Goal: Task Accomplishment & Management: Manage account settings

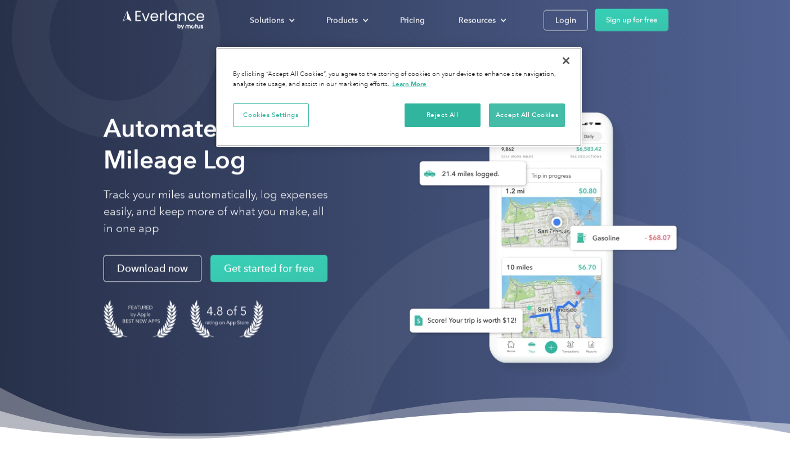
click at [520, 110] on button "Accept All Cookies" at bounding box center [527, 115] width 76 height 24
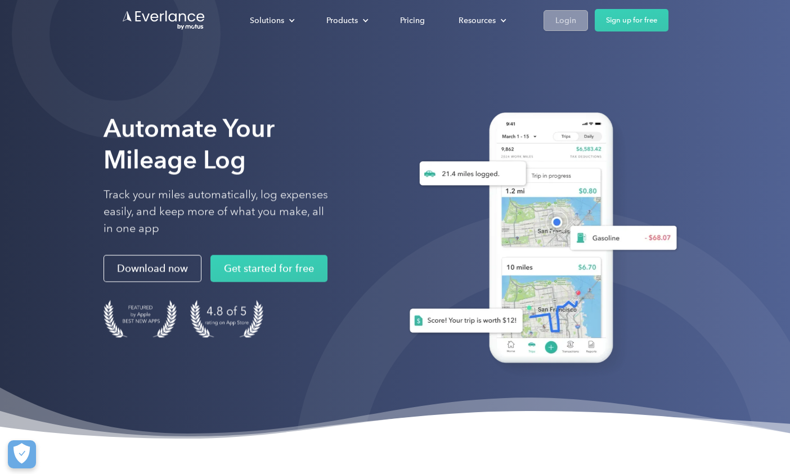
click at [573, 19] on div "Login" at bounding box center [565, 20] width 21 height 14
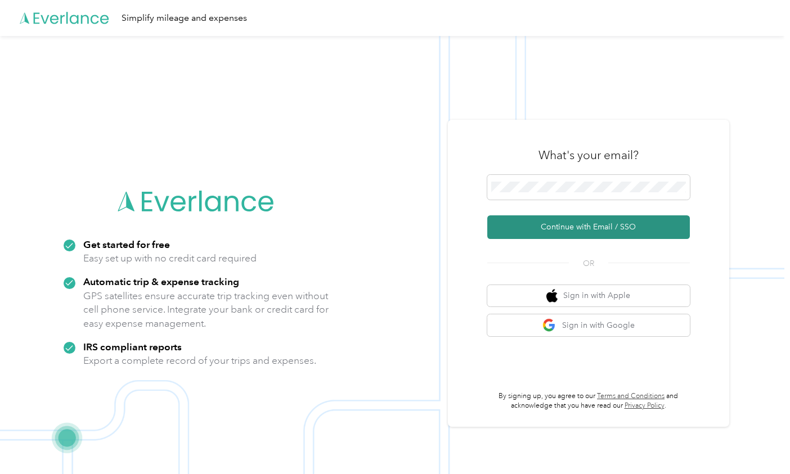
click at [583, 225] on button "Continue with Email / SSO" at bounding box center [588, 227] width 202 height 24
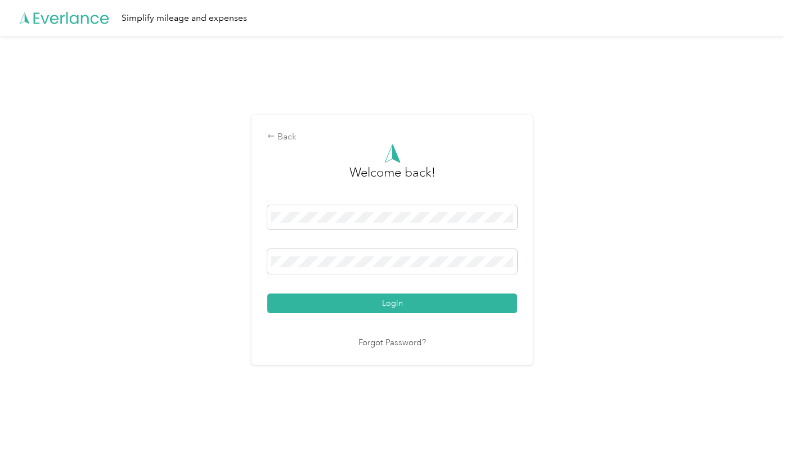
click at [395, 303] on button "Login" at bounding box center [392, 304] width 250 height 20
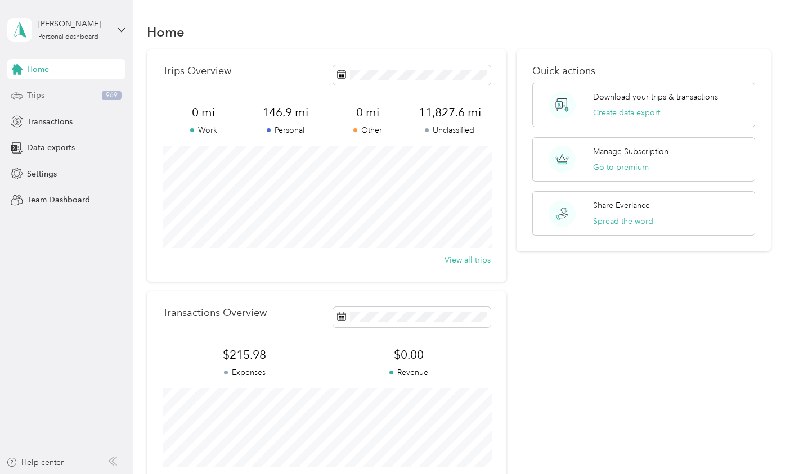
click at [40, 90] on span "Trips" at bounding box center [35, 95] width 17 height 12
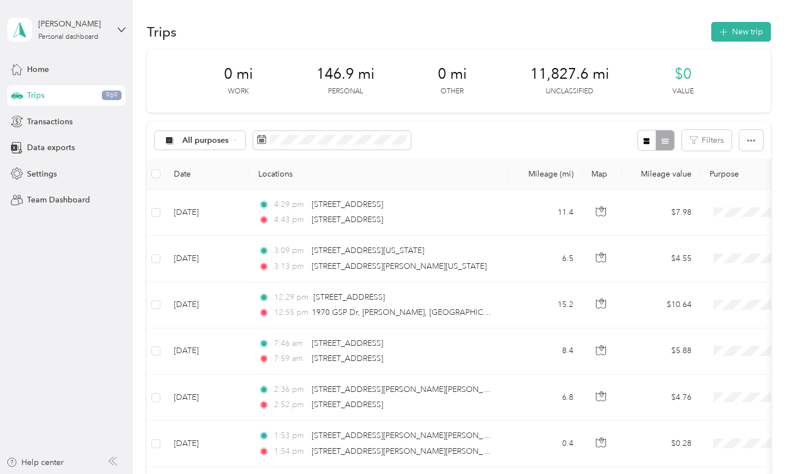
click at [187, 169] on th "Date" at bounding box center [207, 174] width 84 height 31
click at [758, 138] on button "button" at bounding box center [751, 140] width 24 height 21
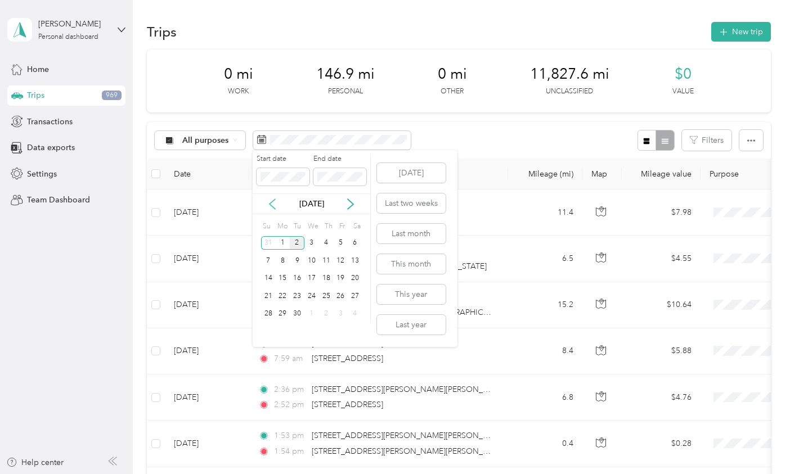
click at [275, 200] on icon at bounding box center [272, 204] width 11 height 11
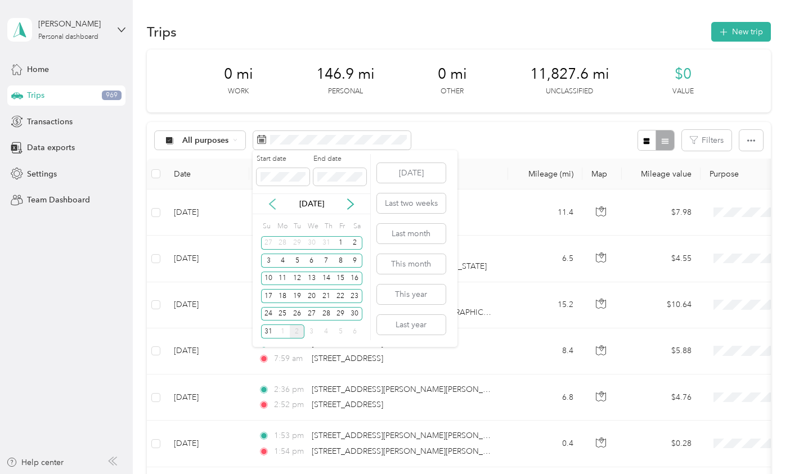
click at [275, 200] on icon at bounding box center [272, 204] width 11 height 11
click at [268, 279] on div "13" at bounding box center [268, 279] width 15 height 14
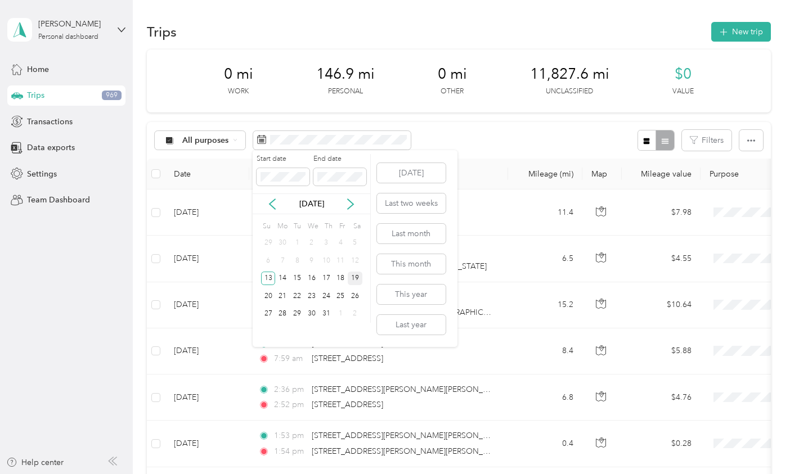
click at [354, 278] on div "19" at bounding box center [355, 279] width 15 height 14
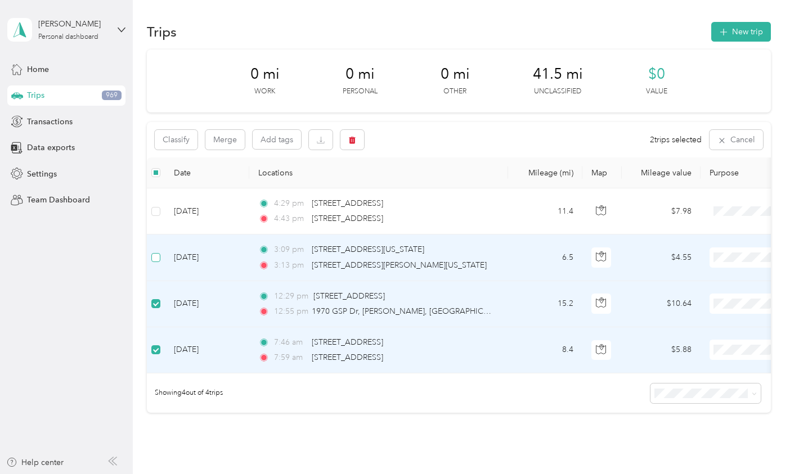
click at [158, 258] on span at bounding box center [155, 257] width 9 height 9
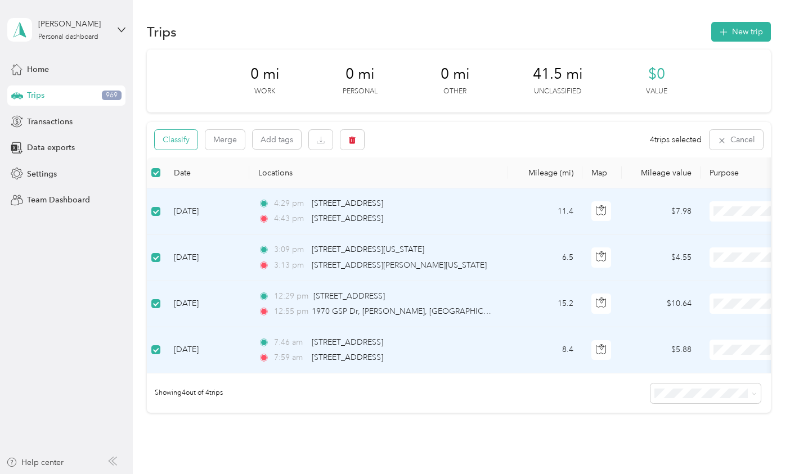
click at [186, 141] on button "Classify" at bounding box center [176, 140] width 43 height 20
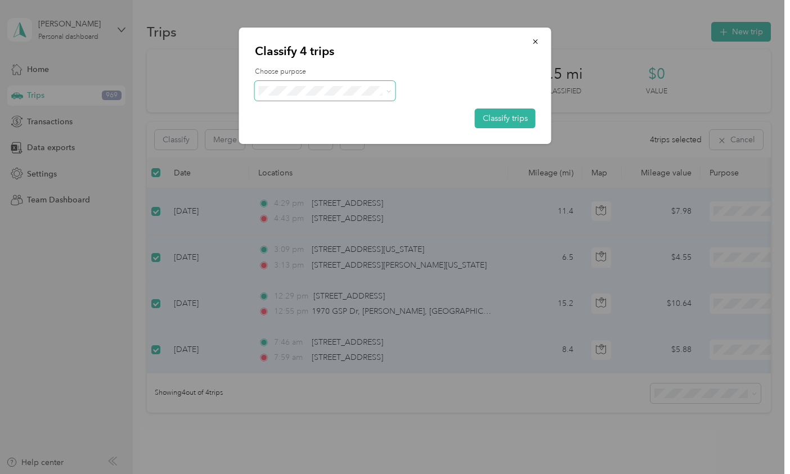
click at [381, 82] on span at bounding box center [325, 91] width 141 height 20
click at [385, 92] on span at bounding box center [386, 91] width 9 height 12
click at [307, 127] on span "Personal" at bounding box center [334, 130] width 105 height 12
click at [512, 116] on button "Classify trips" at bounding box center [505, 119] width 61 height 20
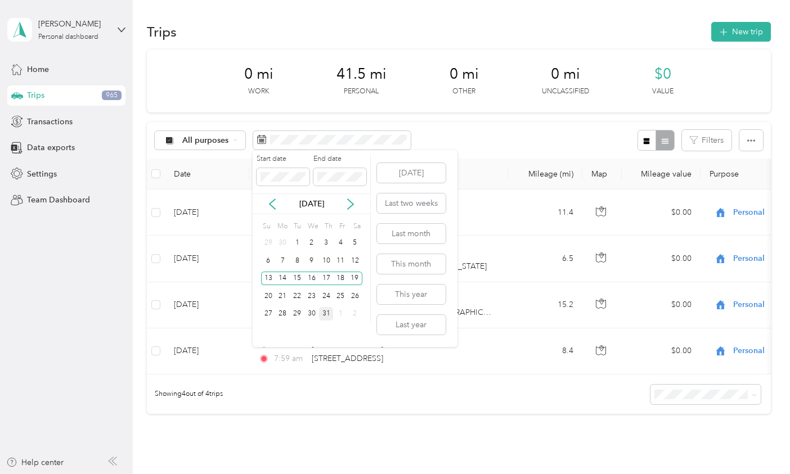
click at [327, 312] on div "31" at bounding box center [326, 314] width 15 height 14
click at [353, 203] on icon at bounding box center [350, 204] width 11 height 11
click at [353, 264] on div "9" at bounding box center [355, 261] width 15 height 14
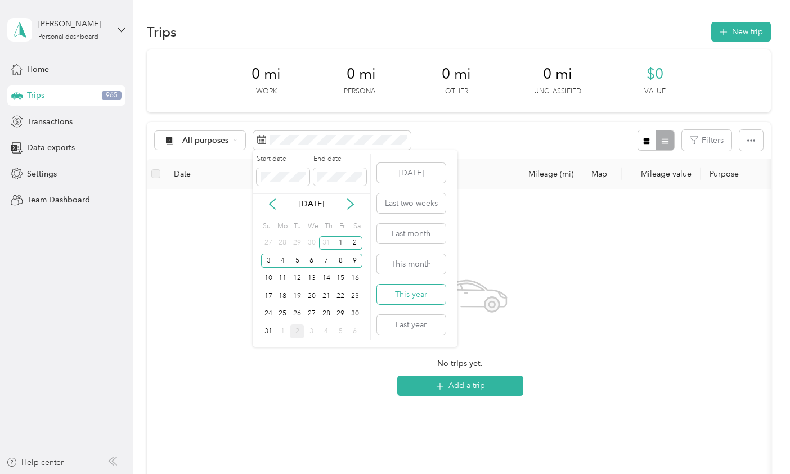
click at [420, 292] on button "This year" at bounding box center [411, 295] width 69 height 20
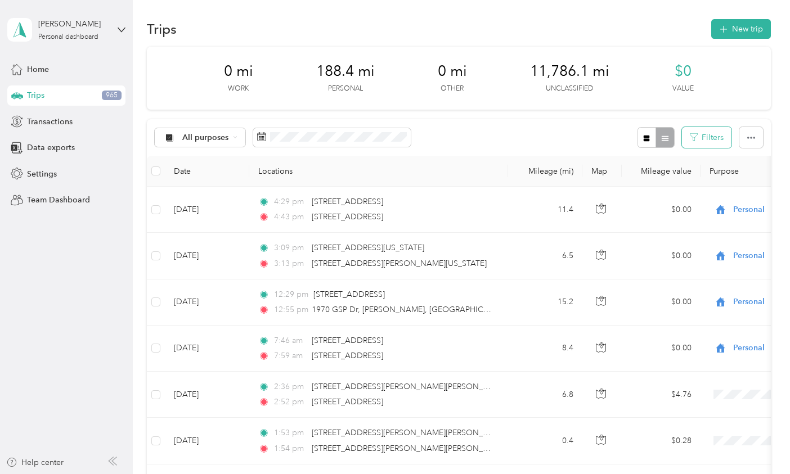
click at [713, 139] on button "Filters" at bounding box center [706, 137] width 49 height 21
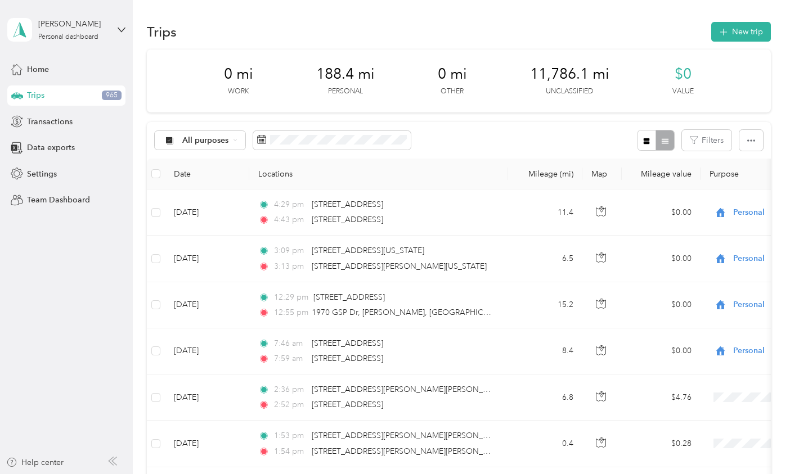
click at [494, 136] on div "All purposes Filters" at bounding box center [459, 140] width 624 height 37
click at [235, 140] on icon at bounding box center [235, 140] width 4 height 4
click at [200, 176] on span "Unclassified" at bounding box center [210, 174] width 56 height 12
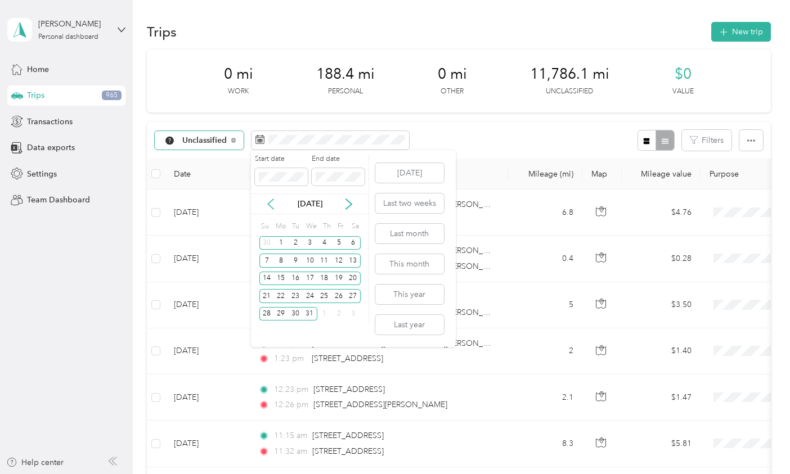
click at [271, 205] on icon at bounding box center [270, 204] width 11 height 11
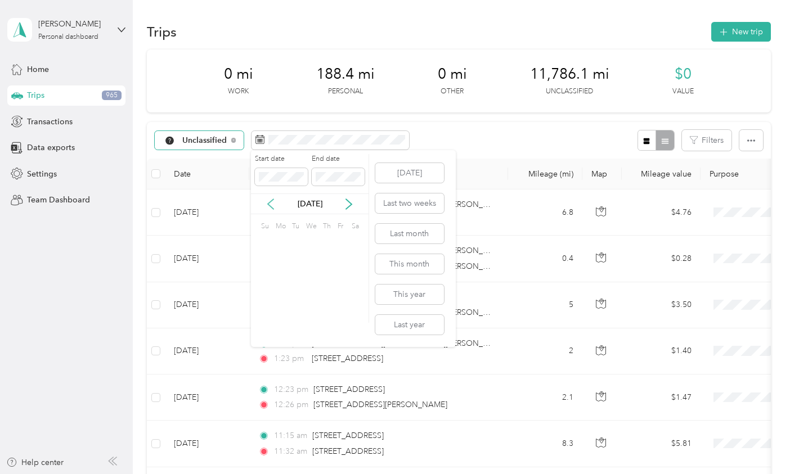
click at [271, 205] on icon at bounding box center [270, 204] width 11 height 11
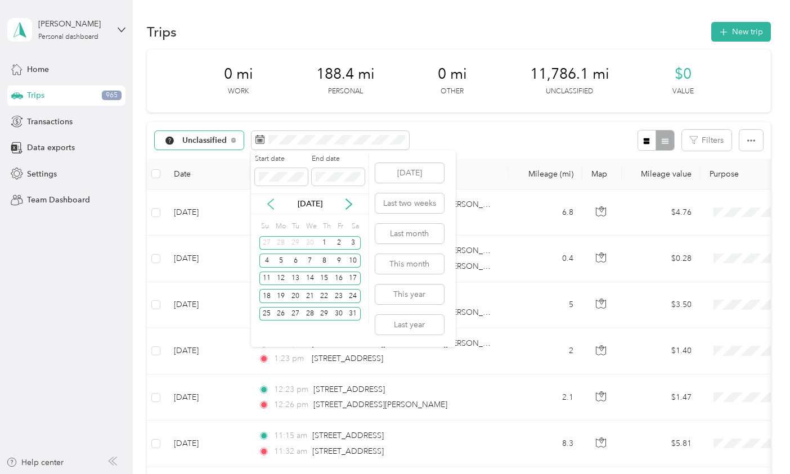
click at [271, 205] on icon at bounding box center [270, 204] width 11 height 11
click at [354, 205] on icon at bounding box center [348, 204] width 11 height 11
click at [267, 263] on div "8" at bounding box center [266, 261] width 15 height 14
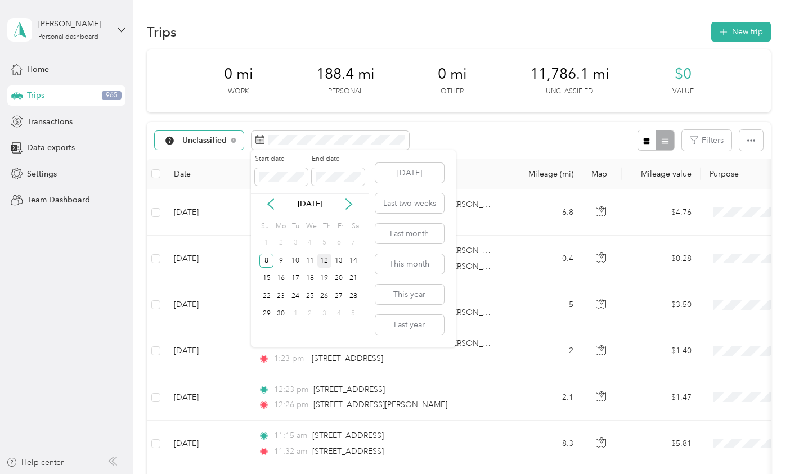
click at [320, 262] on div "12" at bounding box center [324, 261] width 15 height 14
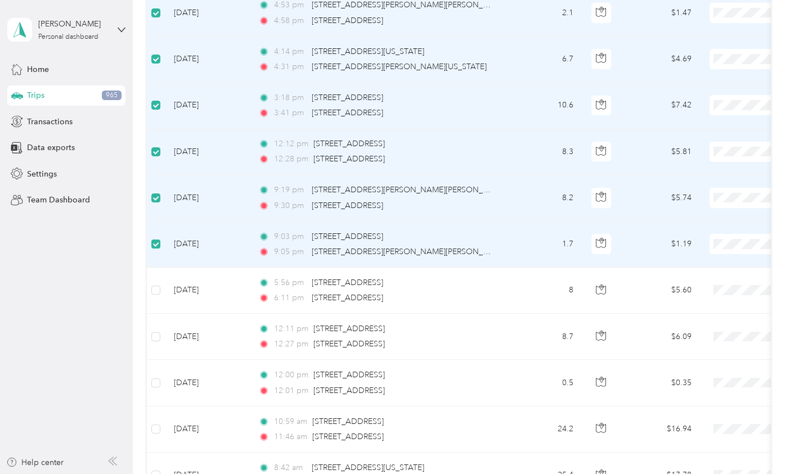
scroll to position [245, 0]
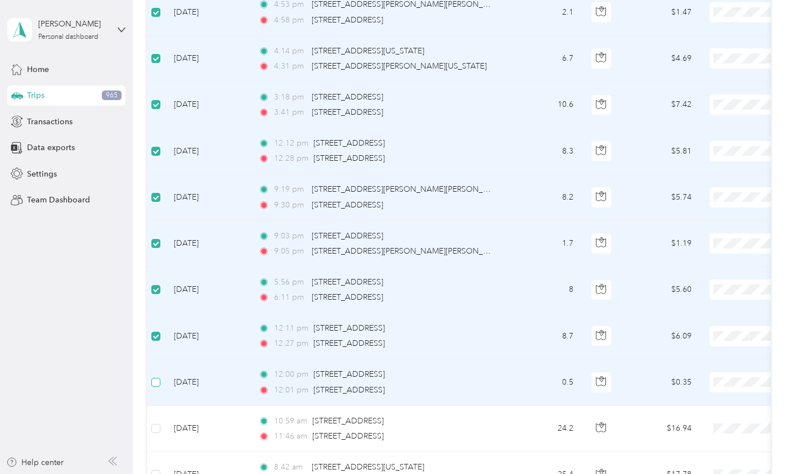
click at [157, 385] on span at bounding box center [155, 382] width 9 height 9
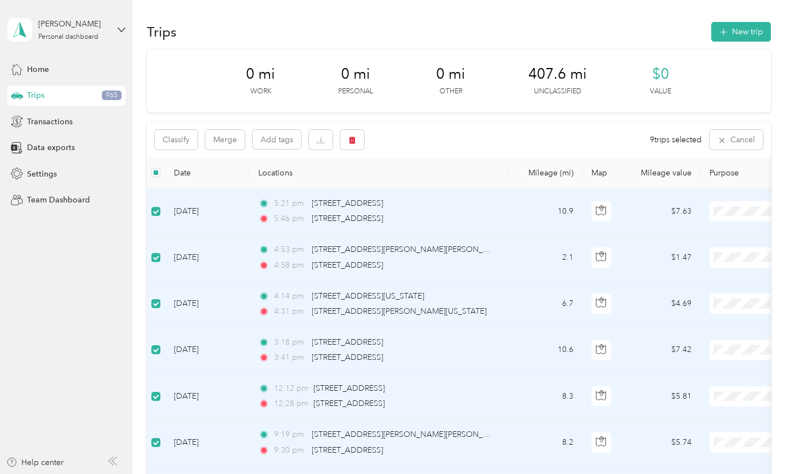
scroll to position [0, 0]
click at [187, 141] on button "Classify" at bounding box center [176, 140] width 43 height 20
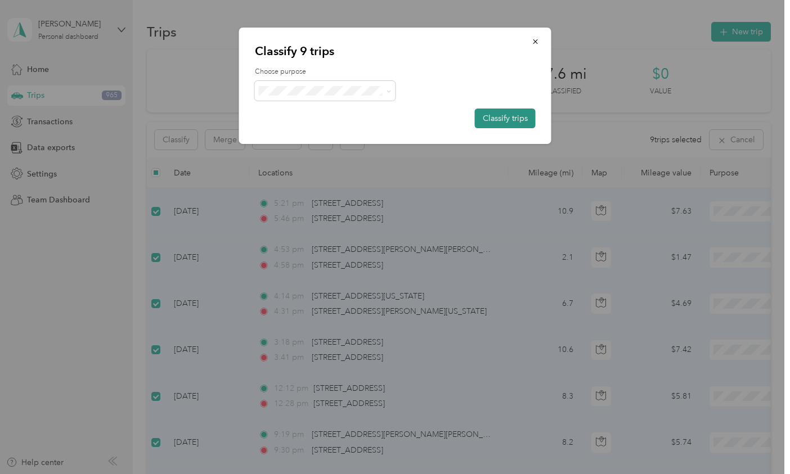
click at [506, 119] on button "Classify trips" at bounding box center [505, 119] width 61 height 20
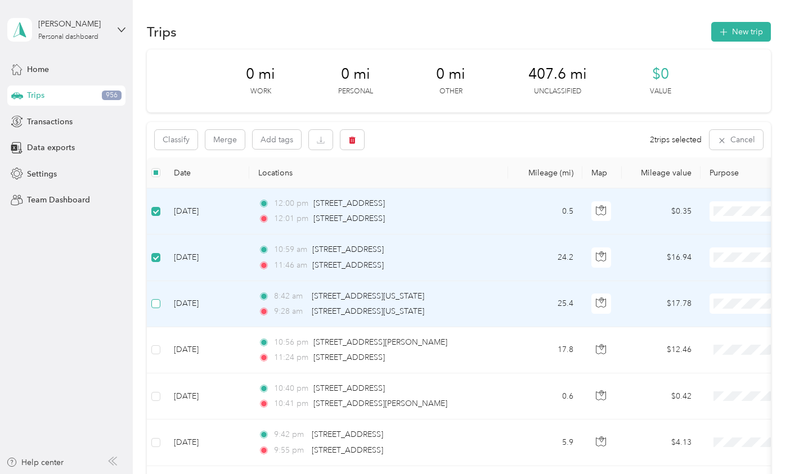
click at [158, 301] on span at bounding box center [155, 303] width 9 height 9
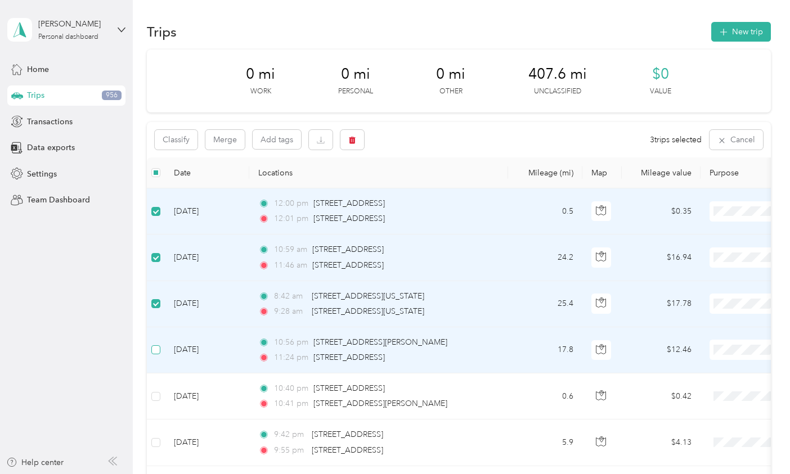
click at [159, 348] on span at bounding box center [155, 349] width 9 height 9
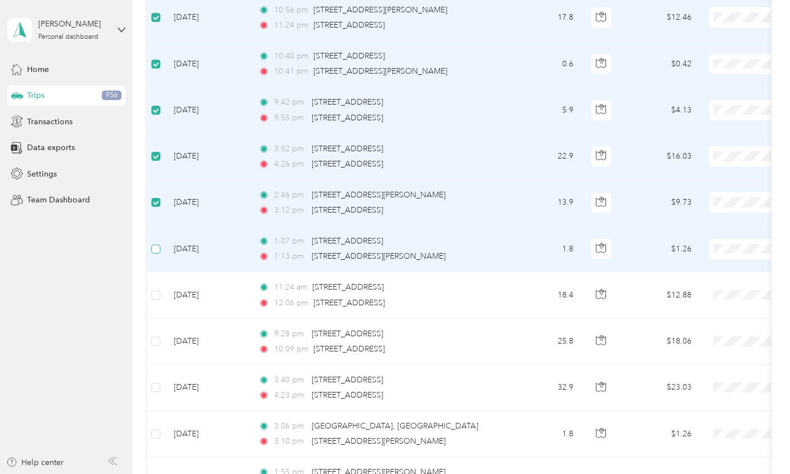
scroll to position [334, 0]
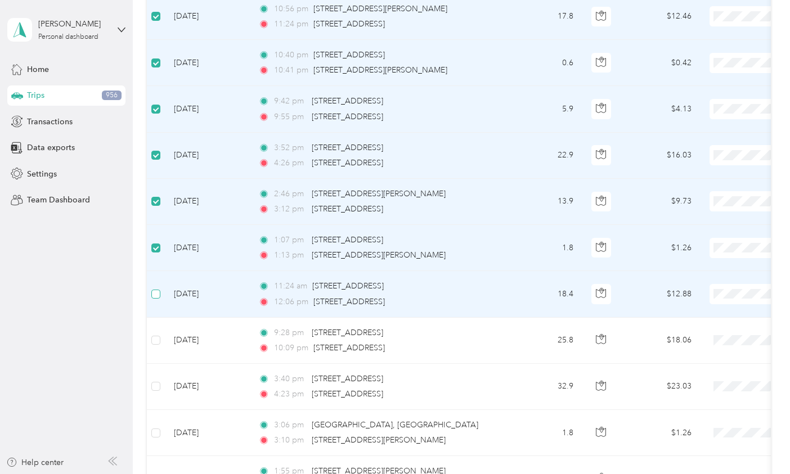
click at [154, 296] on span at bounding box center [155, 294] width 9 height 9
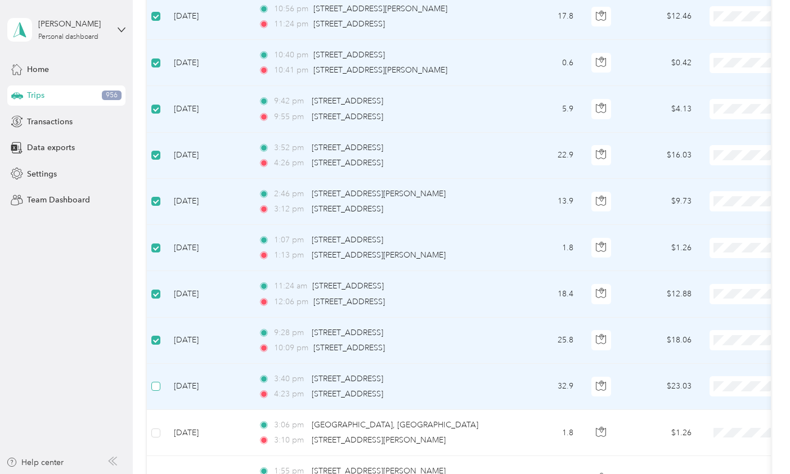
click at [159, 388] on span at bounding box center [155, 386] width 9 height 9
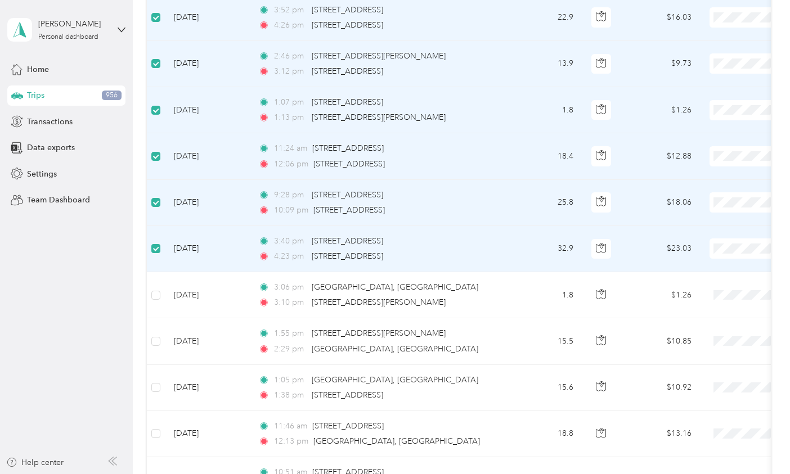
scroll to position [474, 0]
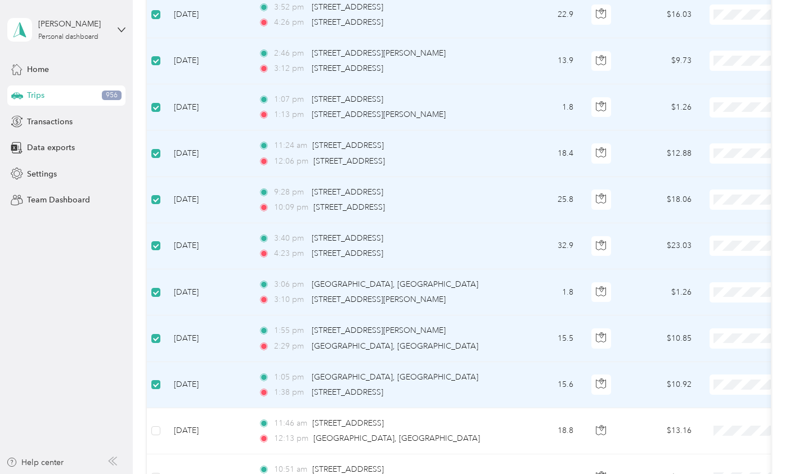
click at [158, 382] on span at bounding box center [155, 384] width 9 height 9
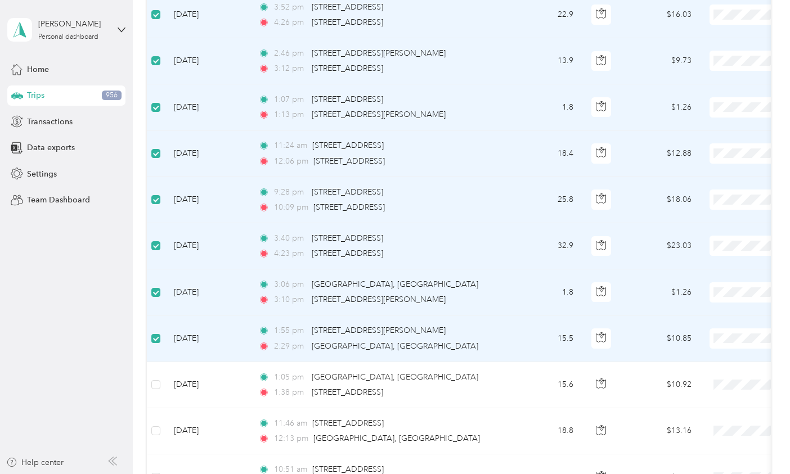
click at [159, 339] on span at bounding box center [155, 338] width 9 height 9
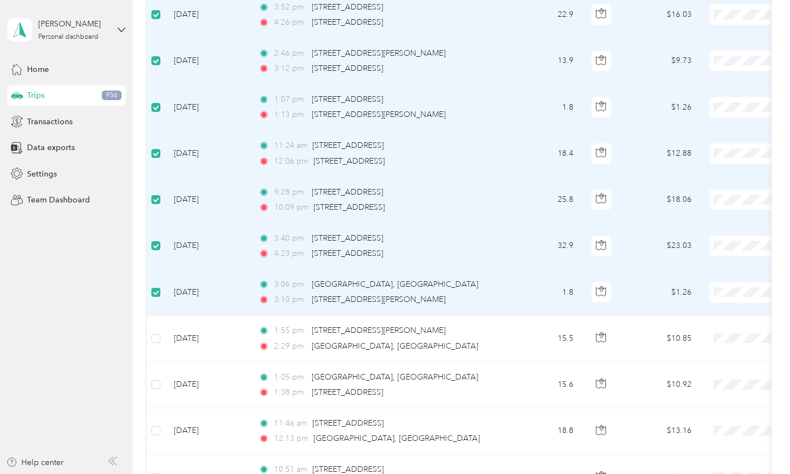
click at [159, 290] on span at bounding box center [155, 292] width 9 height 9
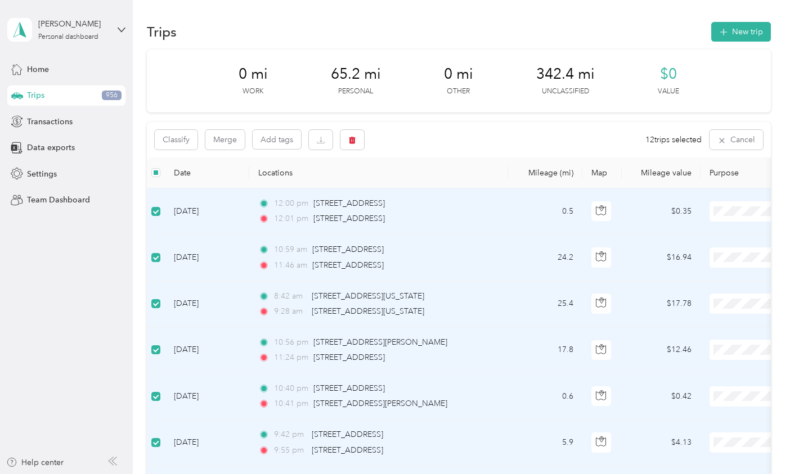
scroll to position [0, 0]
click at [278, 138] on button "Add tags" at bounding box center [277, 139] width 48 height 19
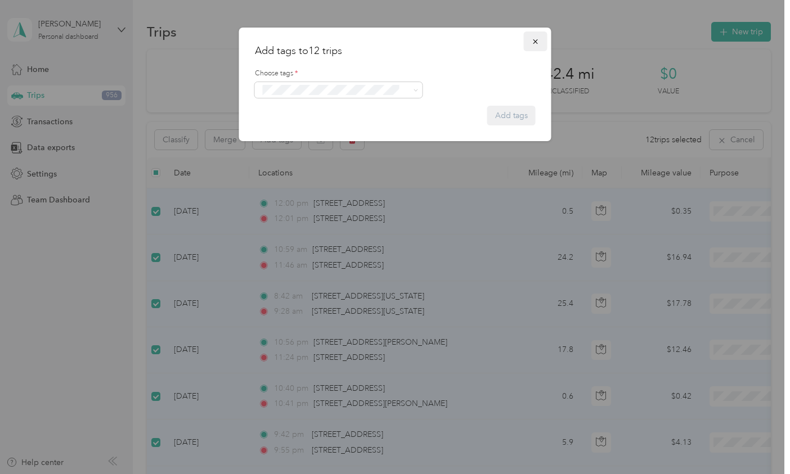
click at [538, 41] on icon "button" at bounding box center [535, 42] width 8 height 8
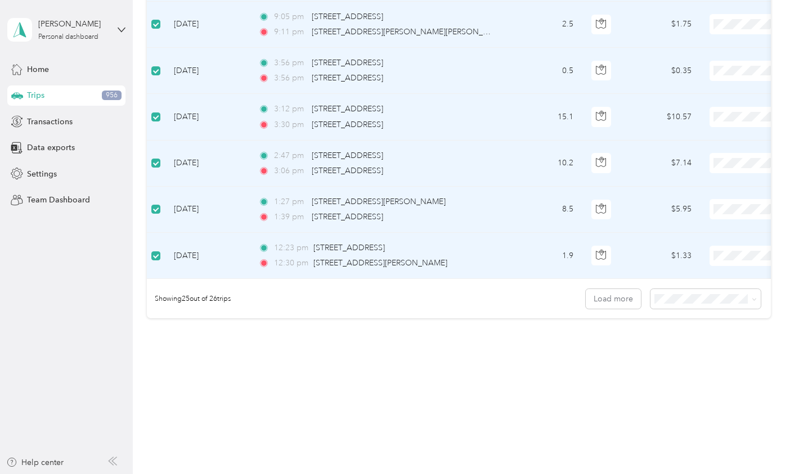
scroll to position [1068, 0]
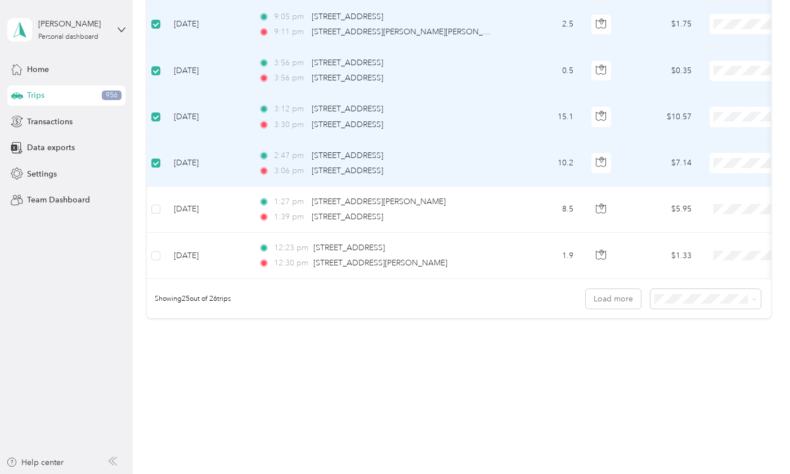
click at [158, 161] on span at bounding box center [155, 163] width 9 height 9
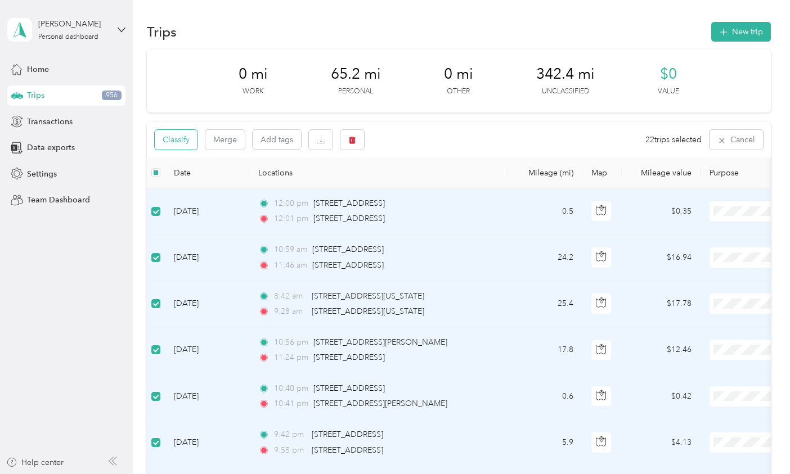
scroll to position [0, 0]
click at [188, 136] on button "Classify" at bounding box center [176, 140] width 43 height 20
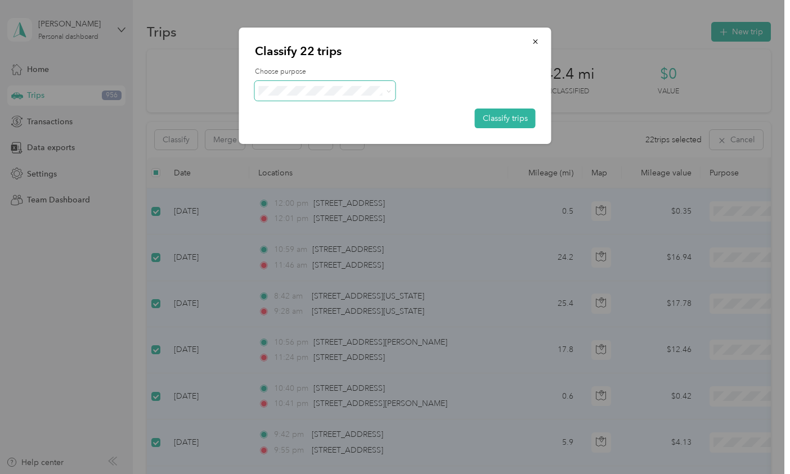
click at [336, 96] on span at bounding box center [325, 91] width 141 height 20
click at [309, 154] on li "Worship Pastor" at bounding box center [325, 144] width 141 height 20
click at [505, 116] on button "Classify trips" at bounding box center [505, 119] width 61 height 20
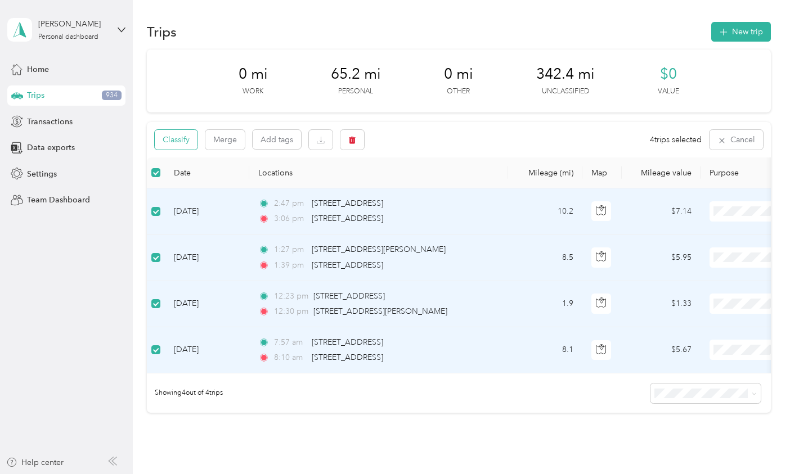
click at [180, 137] on button "Classify" at bounding box center [176, 140] width 43 height 20
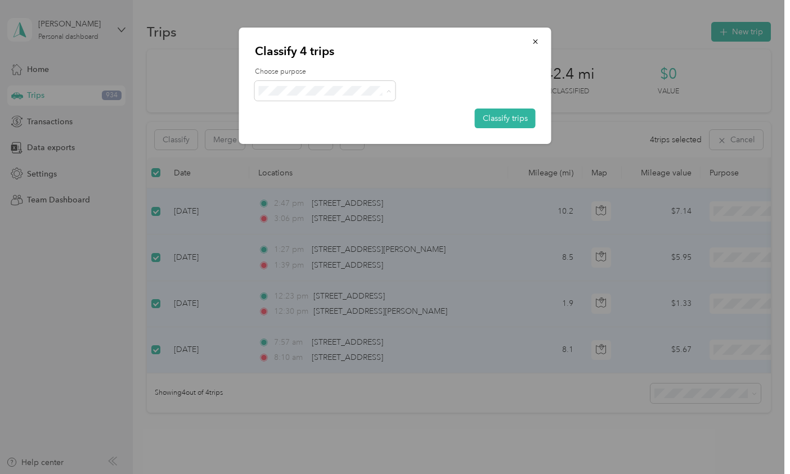
click at [316, 127] on span "Personal" at bounding box center [334, 131] width 105 height 12
click at [508, 118] on button "Classify trips" at bounding box center [505, 119] width 61 height 20
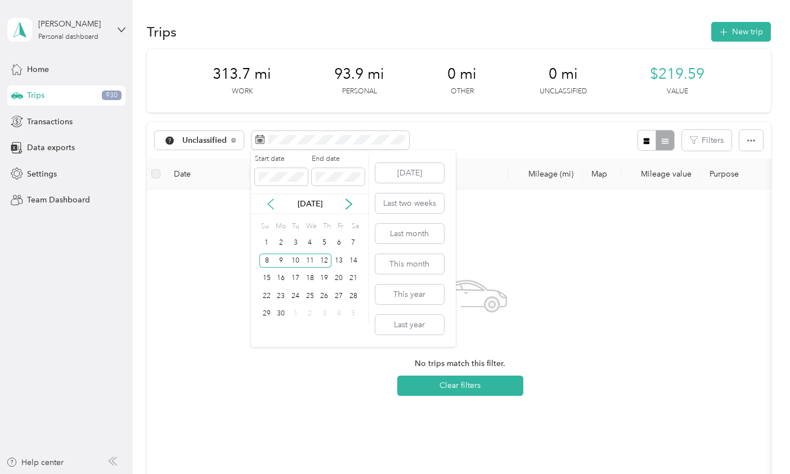
click at [269, 200] on icon at bounding box center [270, 204] width 11 height 11
click at [349, 204] on icon at bounding box center [348, 204] width 11 height 11
click at [351, 254] on div "14" at bounding box center [353, 261] width 15 height 14
click at [353, 263] on div "14" at bounding box center [353, 261] width 15 height 14
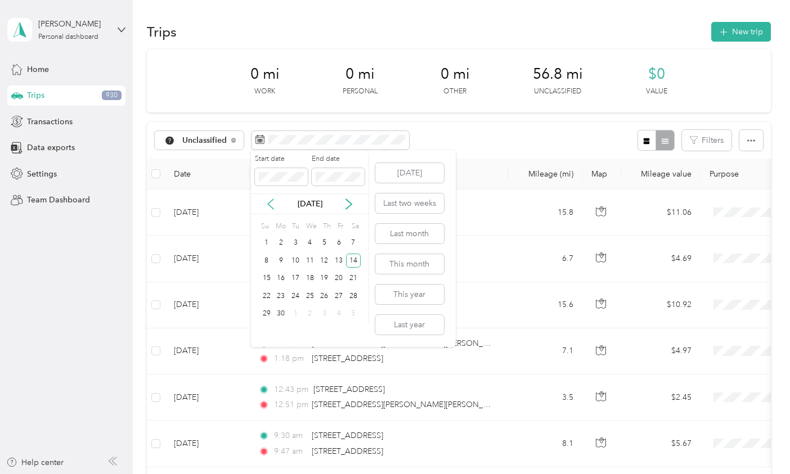
click at [271, 203] on icon at bounding box center [270, 204] width 11 height 11
click at [309, 276] on div "14" at bounding box center [310, 279] width 15 height 14
click at [349, 274] on div "17" at bounding box center [353, 279] width 15 height 14
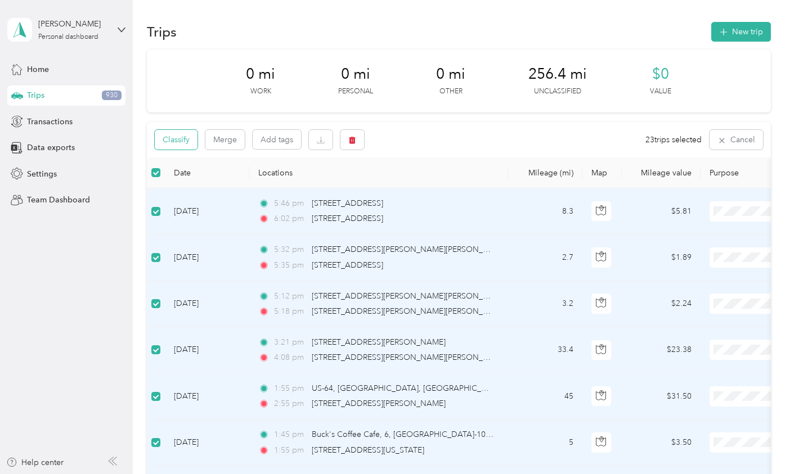
click at [181, 139] on button "Classify" at bounding box center [176, 140] width 43 height 20
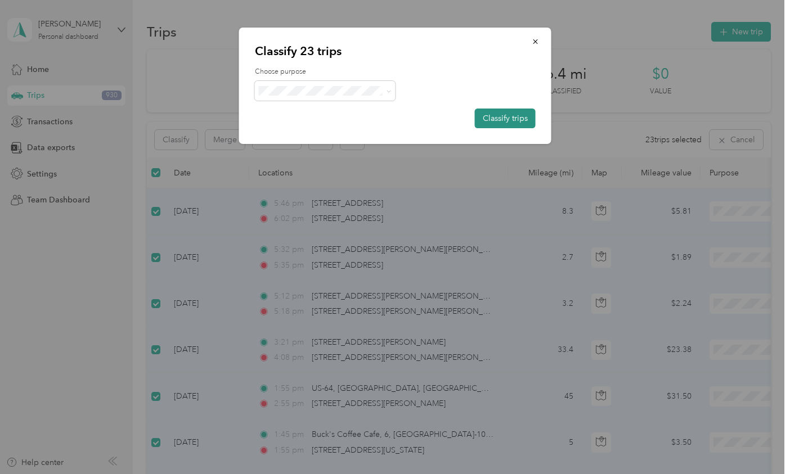
click at [511, 120] on button "Classify trips" at bounding box center [505, 119] width 61 height 20
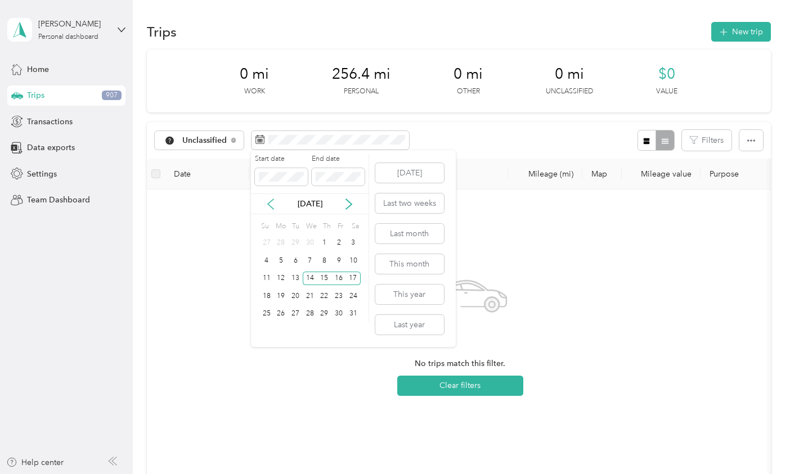
click at [267, 202] on icon at bounding box center [270, 204] width 11 height 11
click at [310, 296] on div "19" at bounding box center [310, 296] width 15 height 14
click at [355, 296] on div "22" at bounding box center [353, 296] width 15 height 14
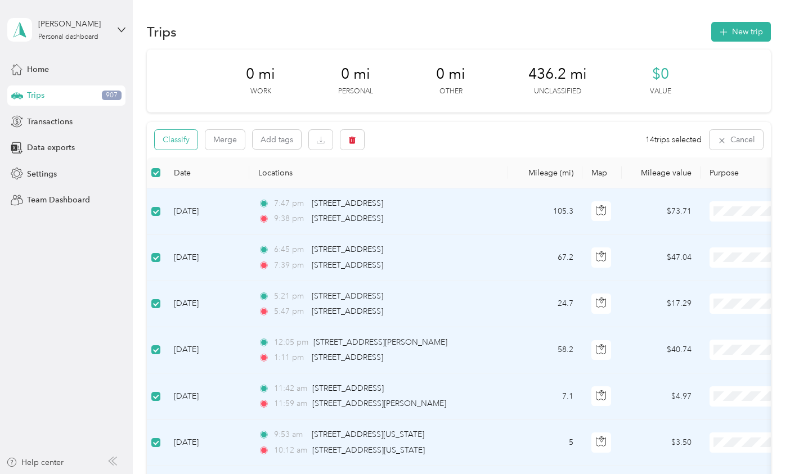
click at [174, 142] on button "Classify" at bounding box center [176, 140] width 43 height 20
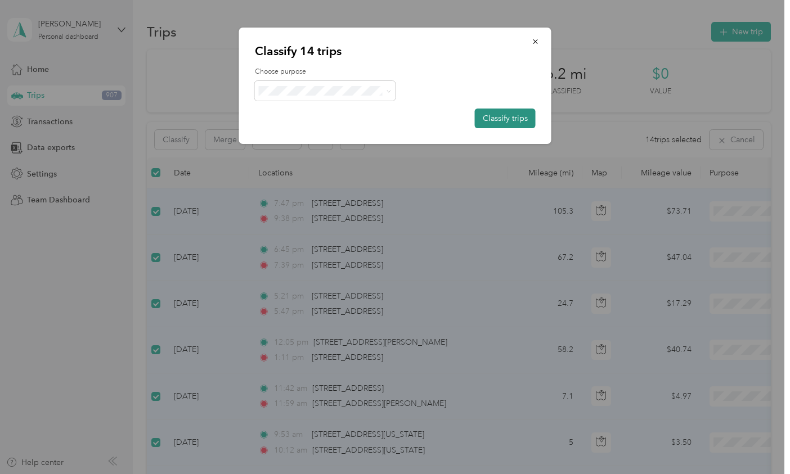
click at [511, 116] on button "Classify trips" at bounding box center [505, 119] width 61 height 20
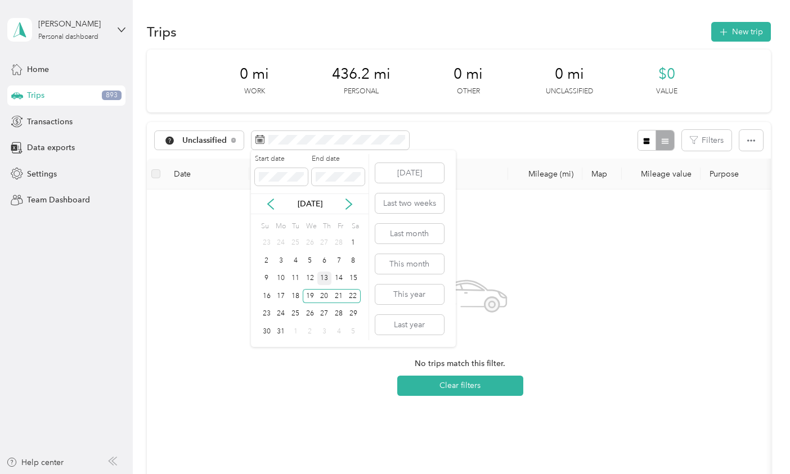
click at [326, 279] on div "13" at bounding box center [324, 279] width 15 height 14
click at [350, 278] on div "15" at bounding box center [353, 279] width 15 height 14
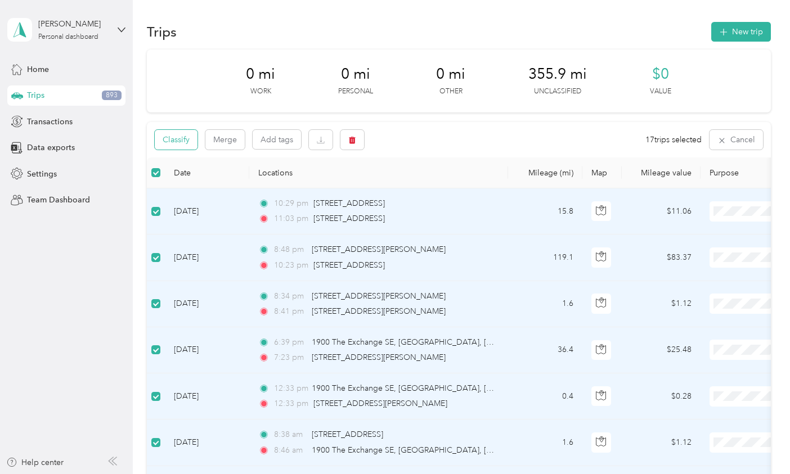
click at [173, 140] on button "Classify" at bounding box center [176, 140] width 43 height 20
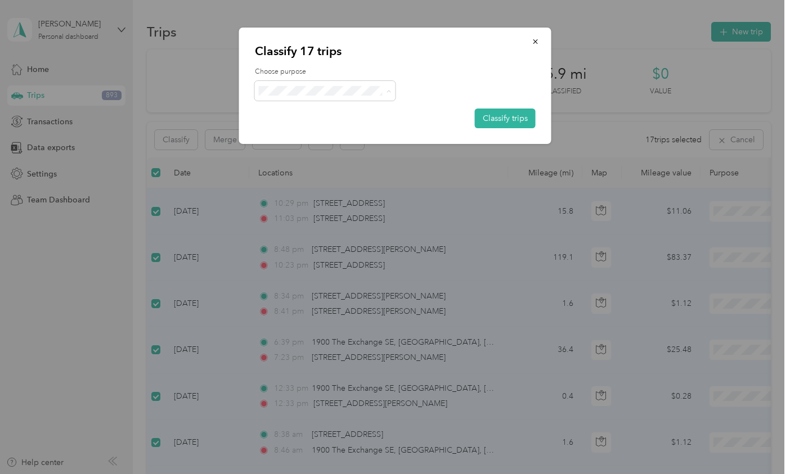
click at [295, 148] on span "Worship Pastor" at bounding box center [334, 151] width 105 height 12
click at [500, 119] on button "Classify trips" at bounding box center [505, 119] width 61 height 20
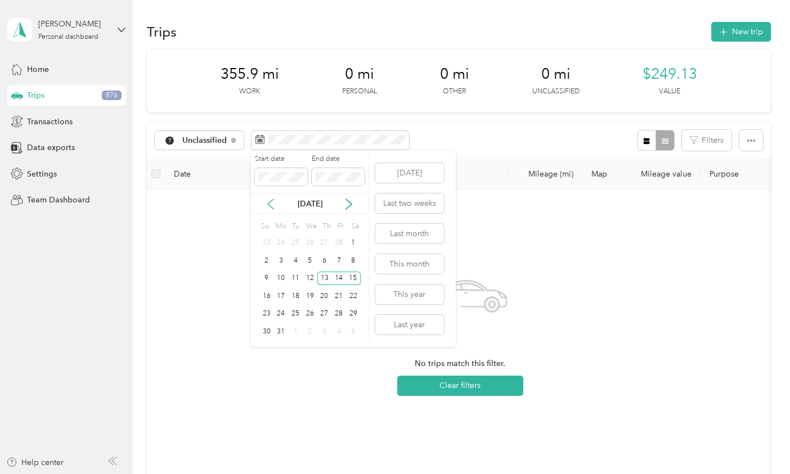
click at [271, 201] on icon at bounding box center [271, 204] width 6 height 10
click at [269, 272] on div "9" at bounding box center [266, 279] width 15 height 14
click at [309, 274] on div "12" at bounding box center [310, 279] width 15 height 14
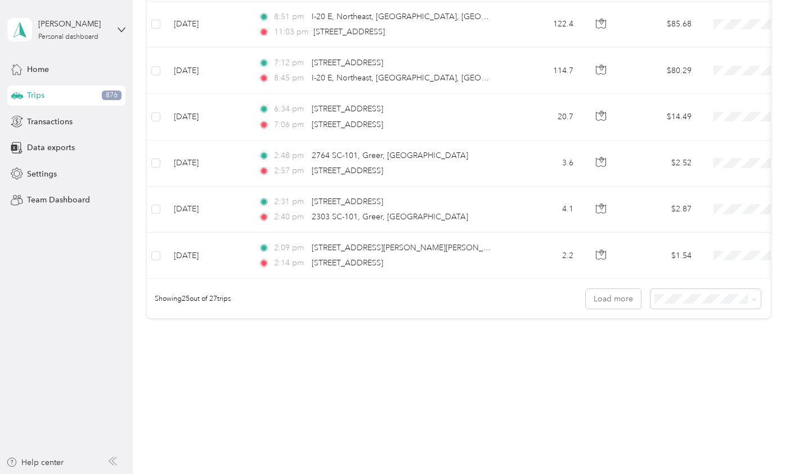
scroll to position [1069, 0]
click at [685, 342] on li "50 per load" at bounding box center [708, 340] width 110 height 20
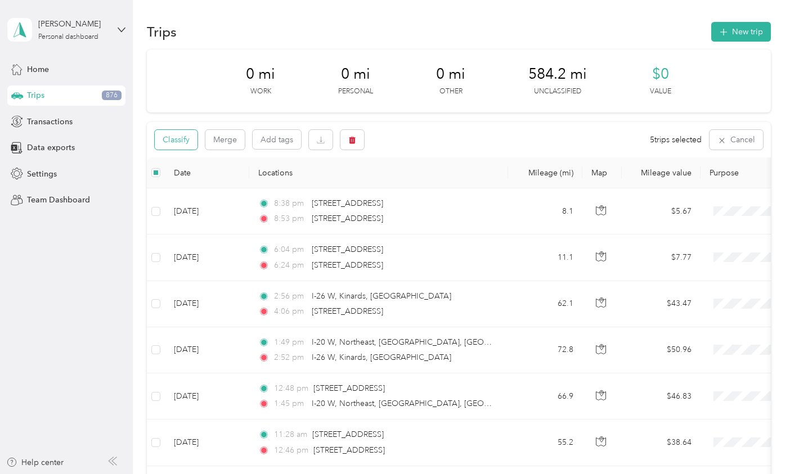
click at [178, 141] on button "Classify" at bounding box center [176, 140] width 43 height 20
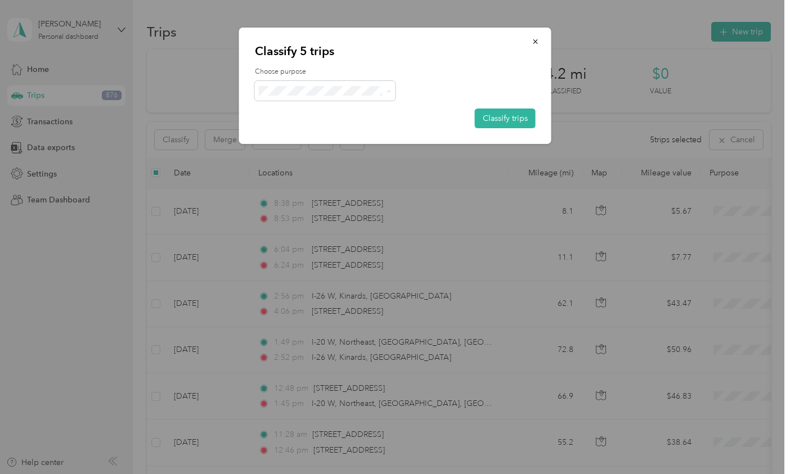
click at [314, 126] on span "Personal" at bounding box center [334, 131] width 105 height 12
click at [503, 116] on button "Classify trips" at bounding box center [505, 119] width 61 height 20
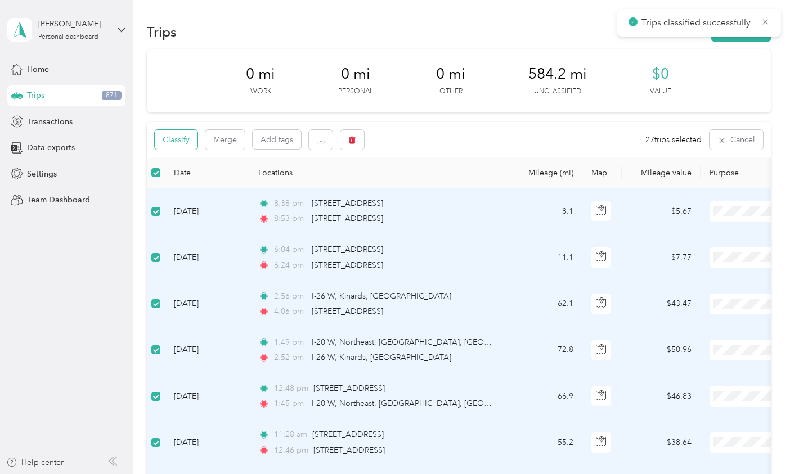
click at [177, 140] on button "Classify" at bounding box center [176, 140] width 43 height 20
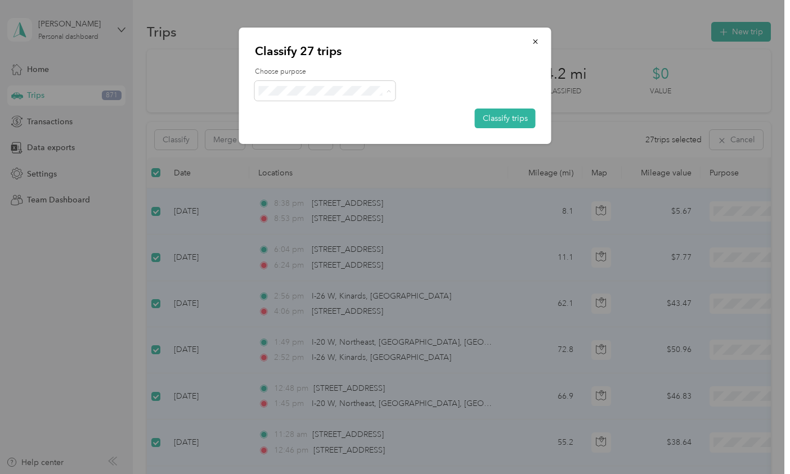
click at [301, 151] on span "Worship Pastor" at bounding box center [334, 151] width 105 height 12
click at [517, 119] on button "Classify trips" at bounding box center [505, 119] width 61 height 20
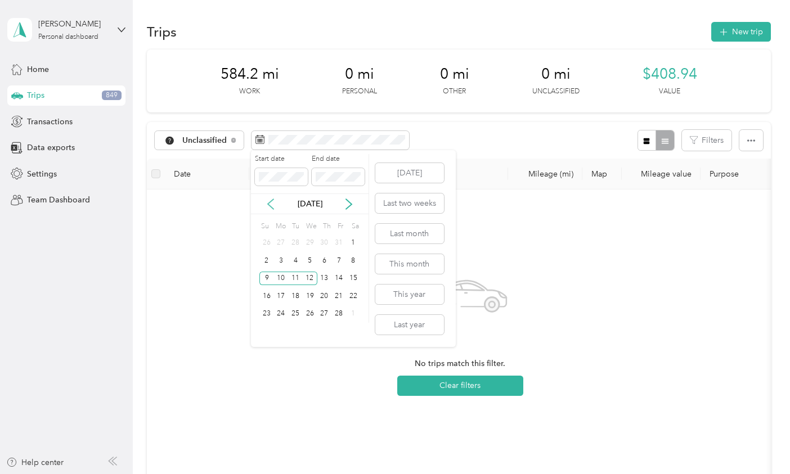
click at [267, 206] on icon at bounding box center [270, 204] width 11 height 11
click at [306, 242] on div "1" at bounding box center [310, 243] width 15 height 14
click at [283, 278] on div "13" at bounding box center [280, 279] width 15 height 14
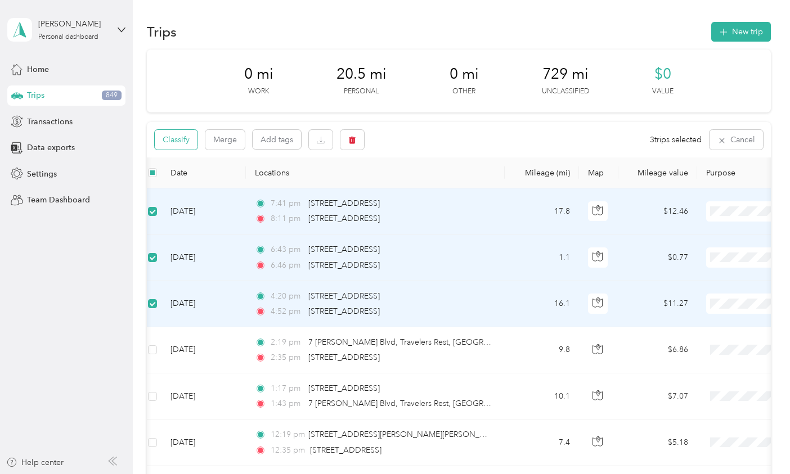
click at [178, 139] on button "Classify" at bounding box center [176, 140] width 43 height 20
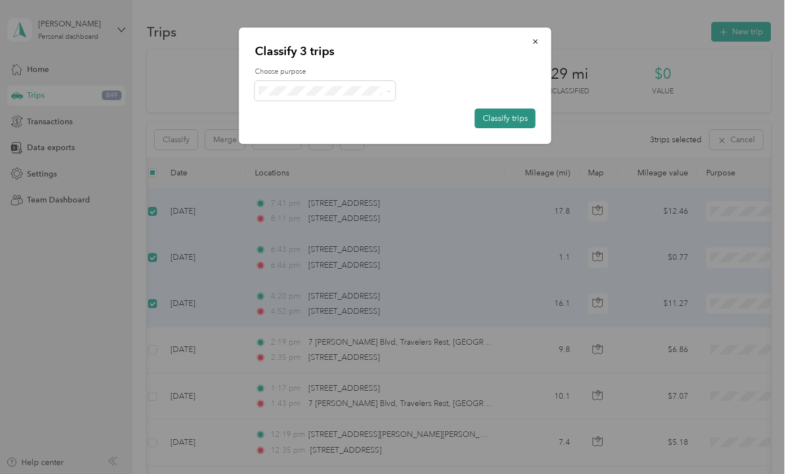
click at [503, 118] on button "Classify trips" at bounding box center [505, 119] width 61 height 20
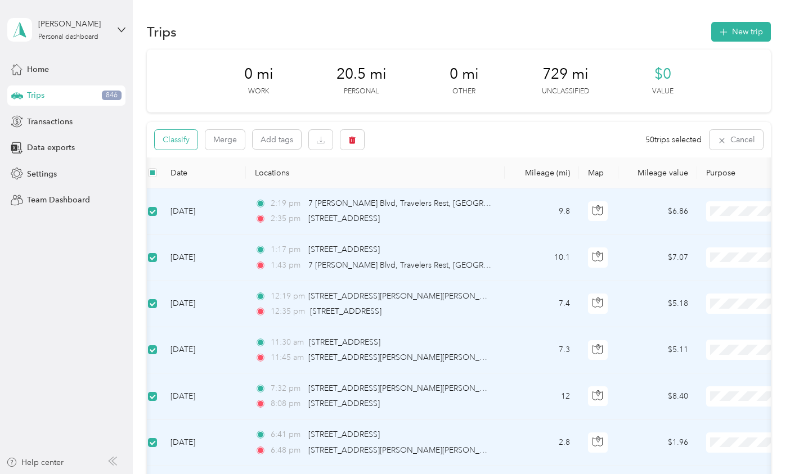
click at [178, 140] on button "Classify" at bounding box center [176, 140] width 43 height 20
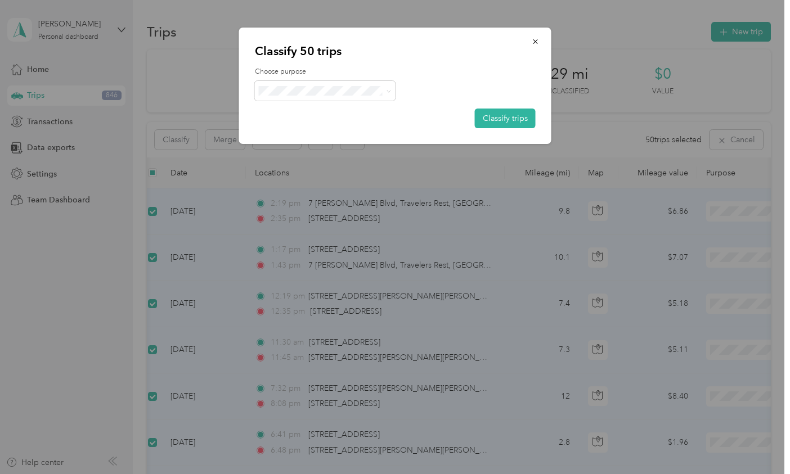
click at [293, 132] on li "Personal" at bounding box center [325, 127] width 141 height 20
click at [507, 114] on button "Classify trips" at bounding box center [505, 119] width 61 height 20
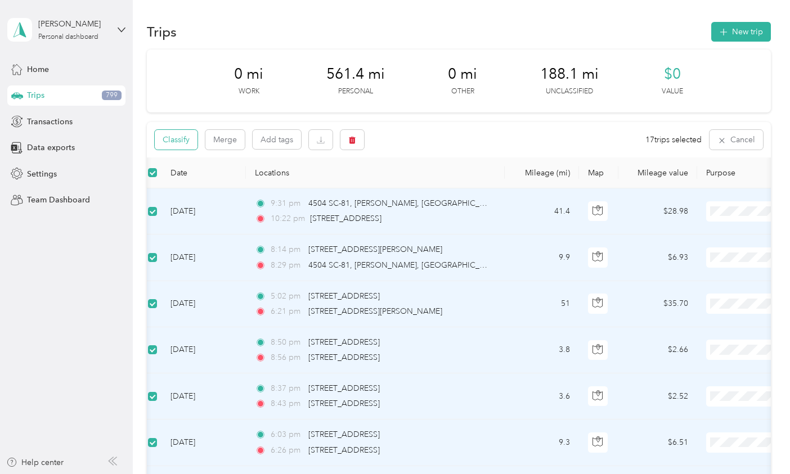
click at [177, 138] on button "Classify" at bounding box center [176, 140] width 43 height 20
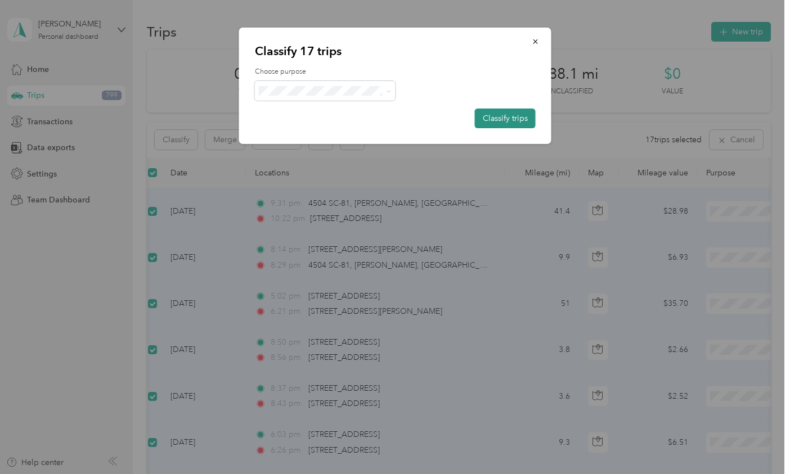
click at [506, 116] on button "Classify trips" at bounding box center [505, 119] width 61 height 20
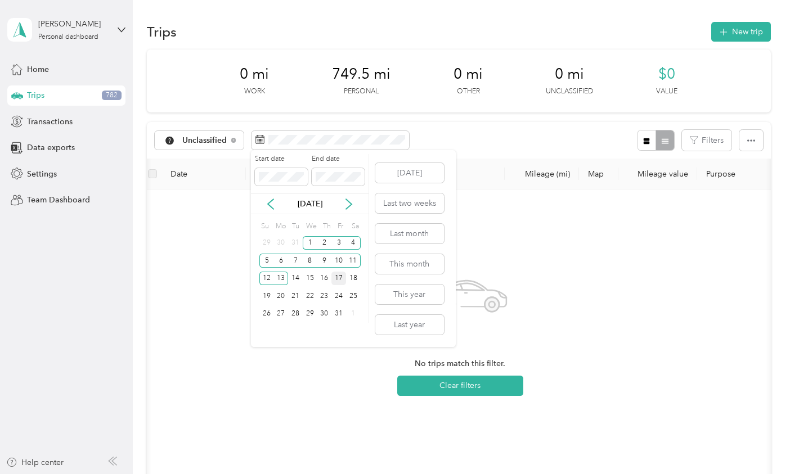
click at [336, 278] on div "17" at bounding box center [338, 279] width 15 height 14
click at [354, 280] on div "18" at bounding box center [353, 279] width 15 height 14
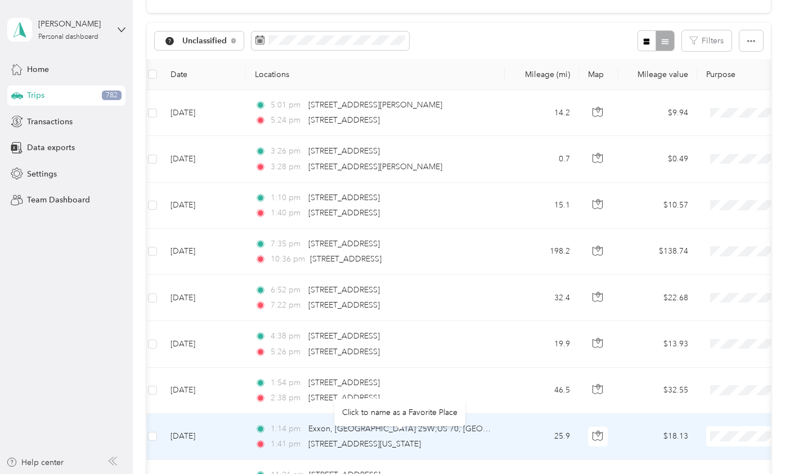
scroll to position [96, 0]
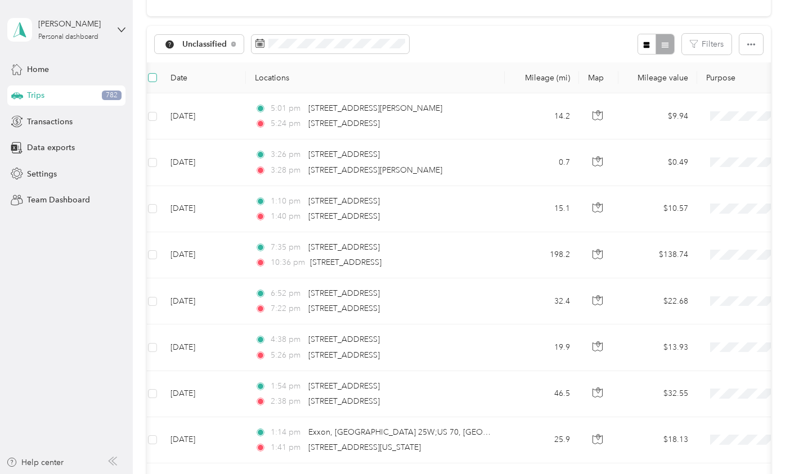
click at [155, 79] on span at bounding box center [152, 77] width 9 height 9
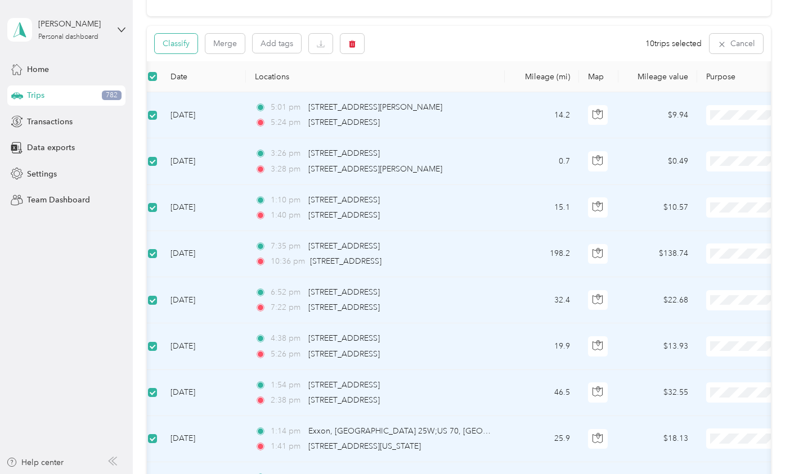
click at [178, 46] on button "Classify" at bounding box center [176, 44] width 43 height 20
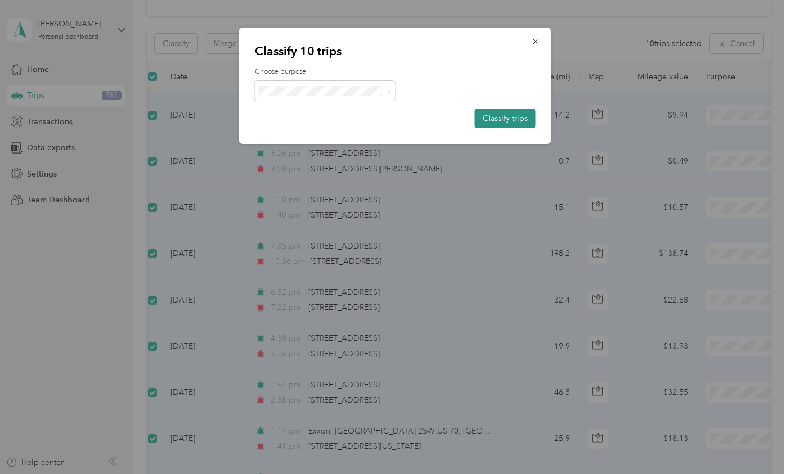
click at [505, 115] on button "Classify trips" at bounding box center [505, 119] width 61 height 20
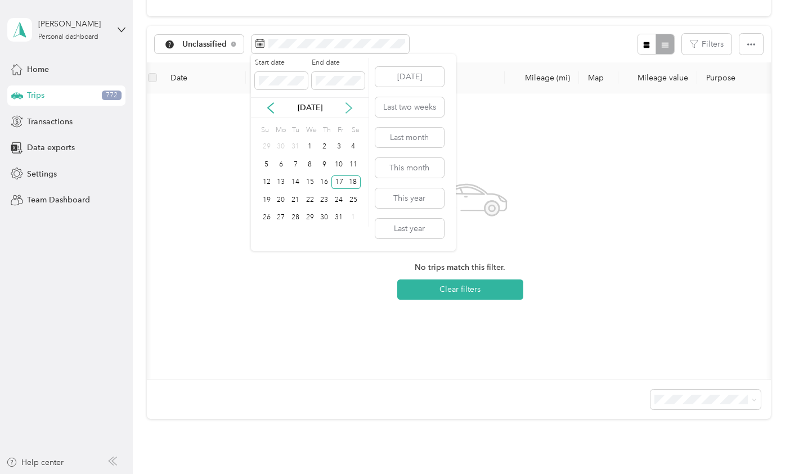
click at [347, 109] on icon at bounding box center [348, 107] width 11 height 11
click at [321, 150] on div "1" at bounding box center [324, 147] width 15 height 14
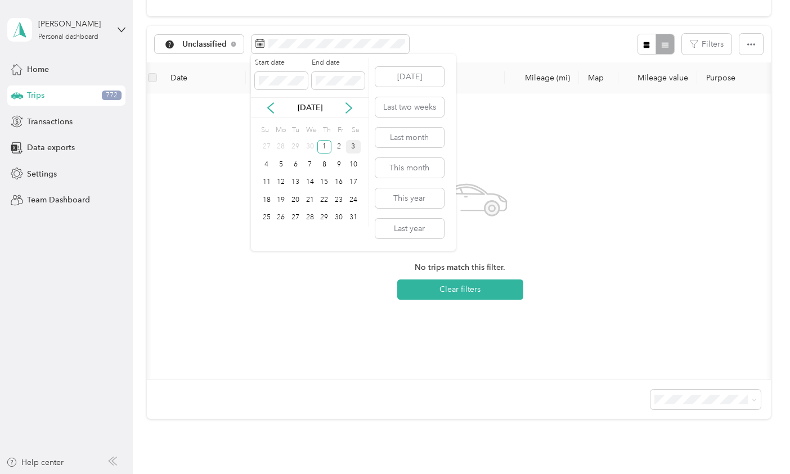
click at [354, 150] on div "3" at bounding box center [353, 147] width 15 height 14
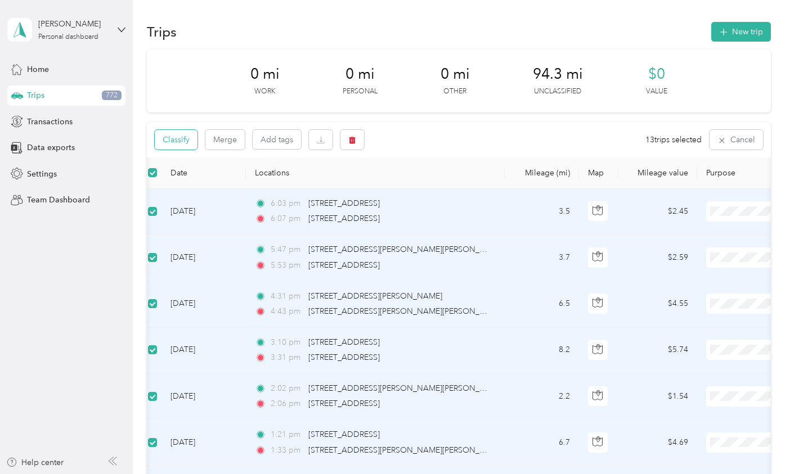
click at [174, 134] on button "Classify" at bounding box center [176, 140] width 43 height 20
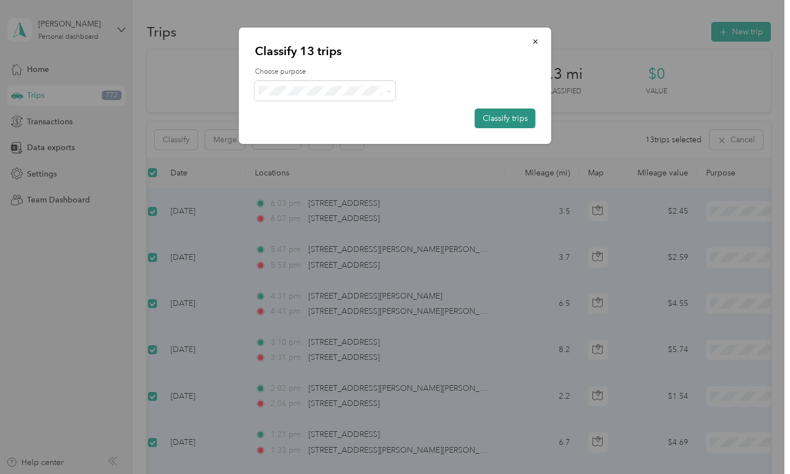
click at [497, 118] on button "Classify trips" at bounding box center [505, 119] width 61 height 20
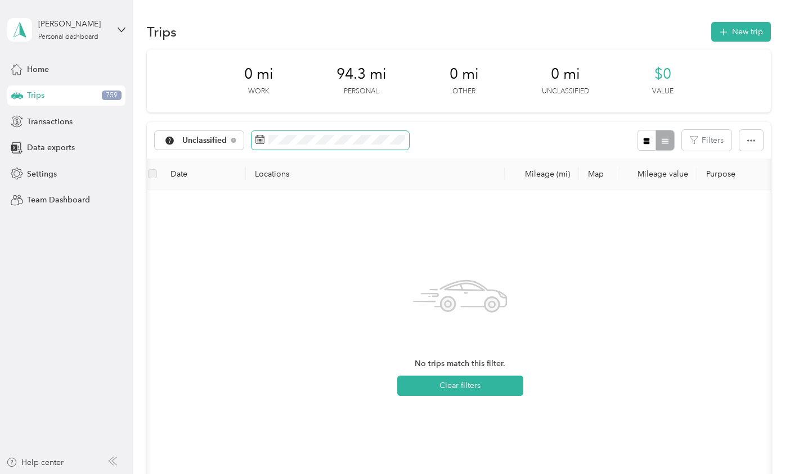
click at [320, 131] on span at bounding box center [329, 140] width 157 height 19
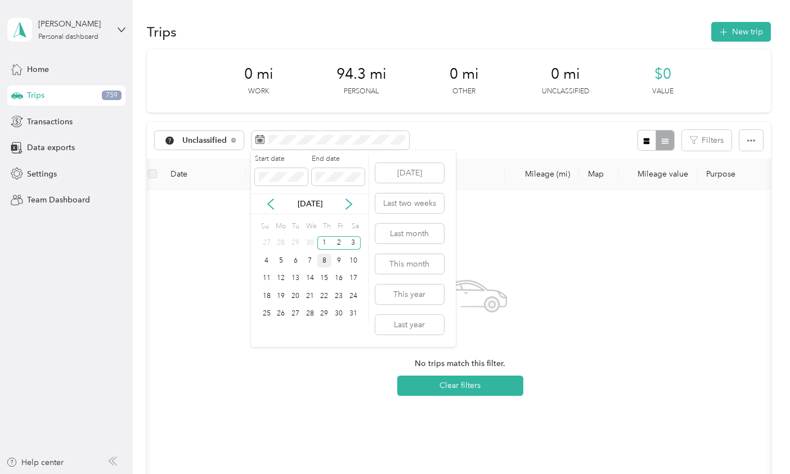
click at [327, 259] on div "8" at bounding box center [324, 261] width 15 height 14
click at [340, 262] on div "9" at bounding box center [338, 261] width 15 height 14
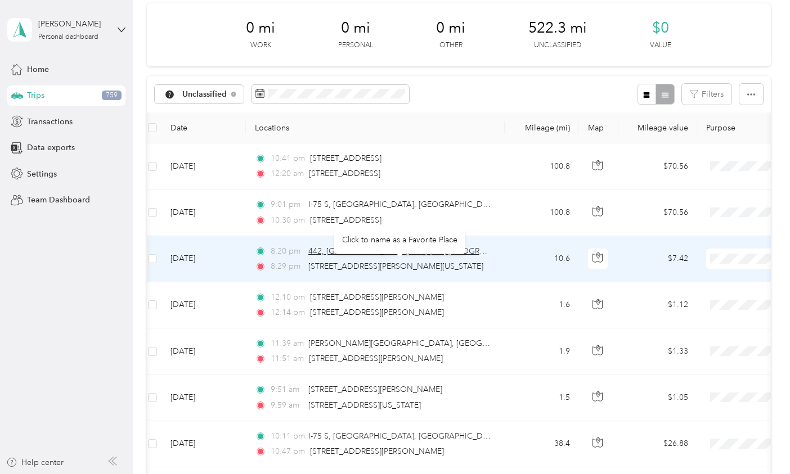
scroll to position [30, 0]
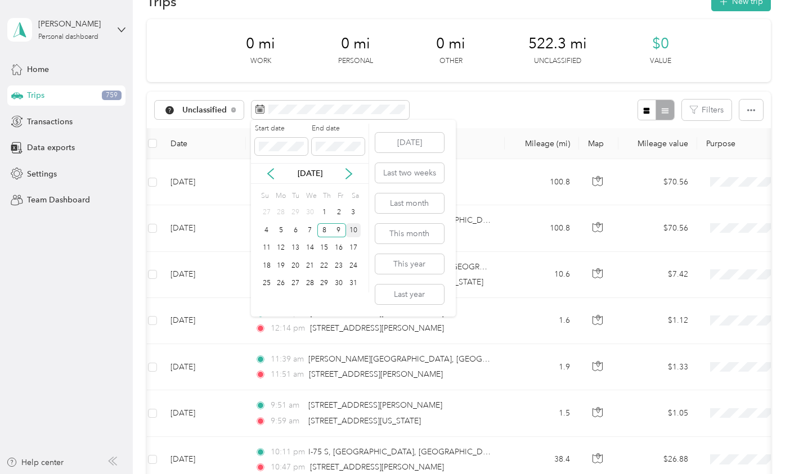
click at [355, 224] on div "10" at bounding box center [353, 230] width 15 height 14
click at [325, 229] on div "8" at bounding box center [324, 230] width 15 height 14
click at [270, 168] on icon at bounding box center [270, 173] width 11 height 11
click at [353, 173] on icon at bounding box center [348, 173] width 11 height 11
click at [353, 232] on div "10" at bounding box center [353, 230] width 15 height 14
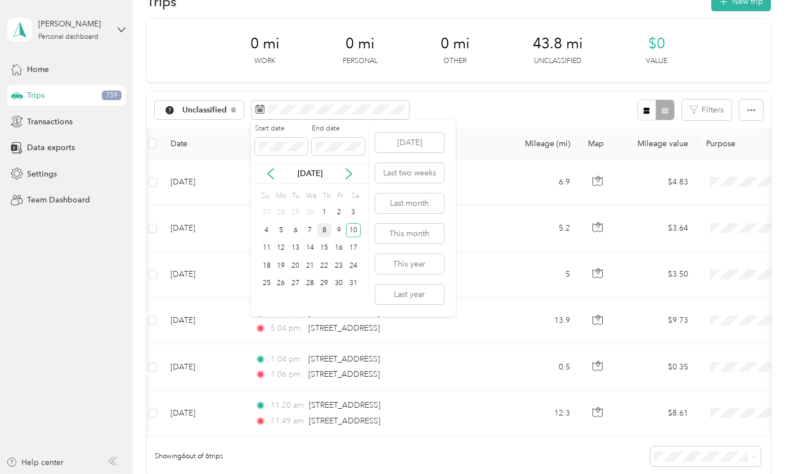
click at [328, 232] on div "8" at bounding box center [324, 230] width 15 height 14
click at [355, 232] on div "10" at bounding box center [353, 230] width 15 height 14
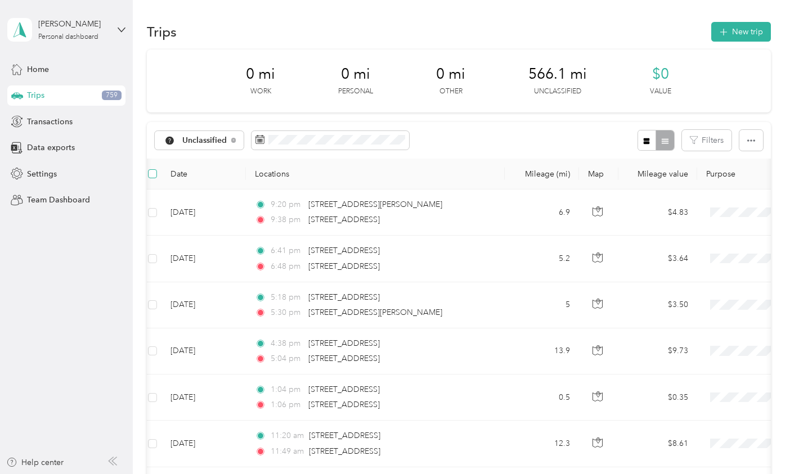
click at [151, 177] on span at bounding box center [152, 173] width 9 height 9
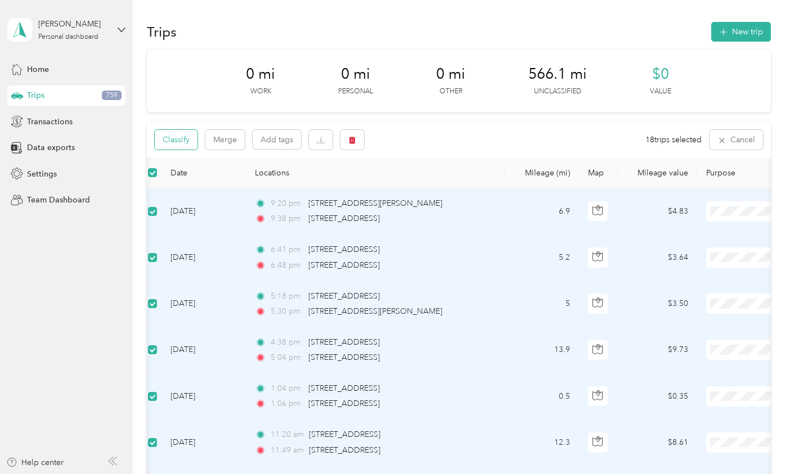
click at [178, 141] on button "Classify" at bounding box center [176, 140] width 43 height 20
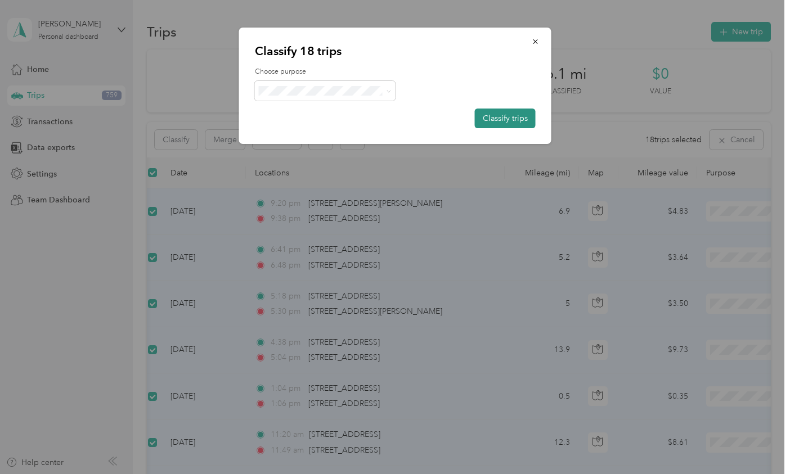
click at [503, 119] on button "Classify trips" at bounding box center [505, 119] width 61 height 20
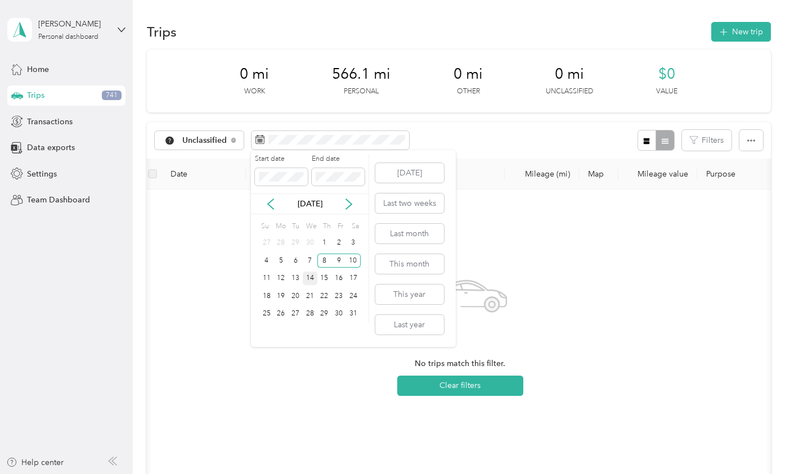
click at [312, 280] on div "14" at bounding box center [310, 279] width 15 height 14
click at [352, 279] on div "17" at bounding box center [353, 279] width 15 height 14
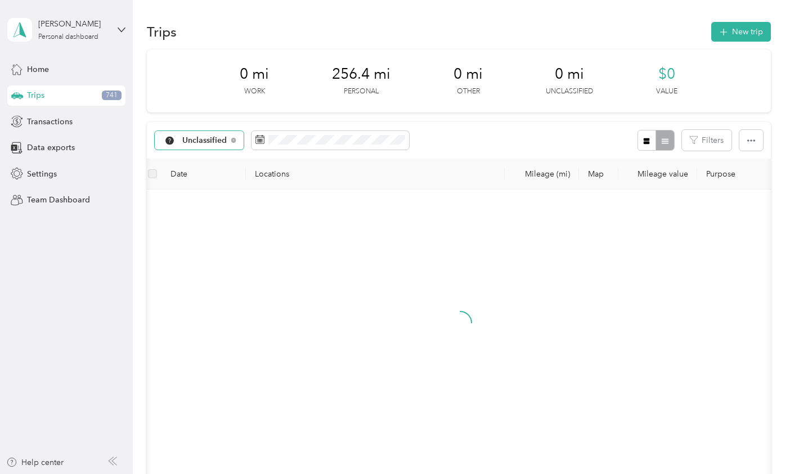
click at [195, 139] on span "Unclassified" at bounding box center [204, 141] width 45 height 8
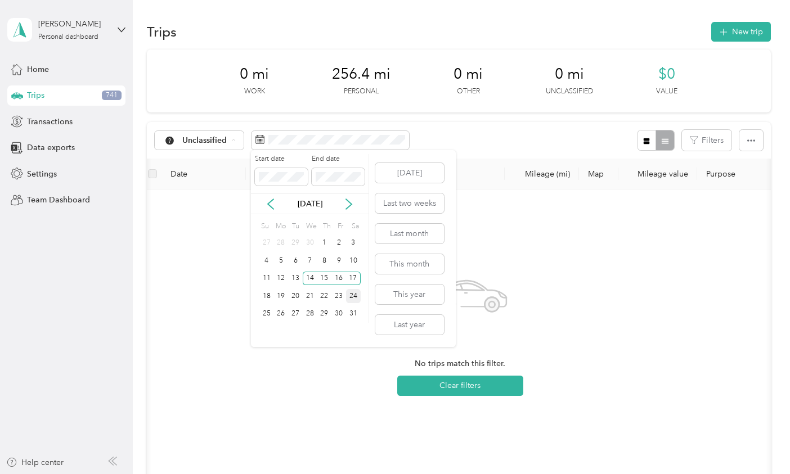
click at [354, 294] on div "24" at bounding box center [353, 296] width 15 height 14
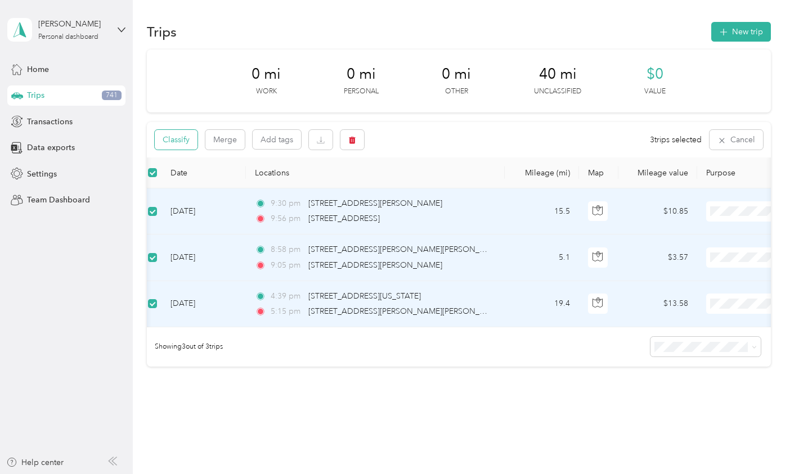
click at [176, 136] on button "Classify" at bounding box center [176, 140] width 43 height 20
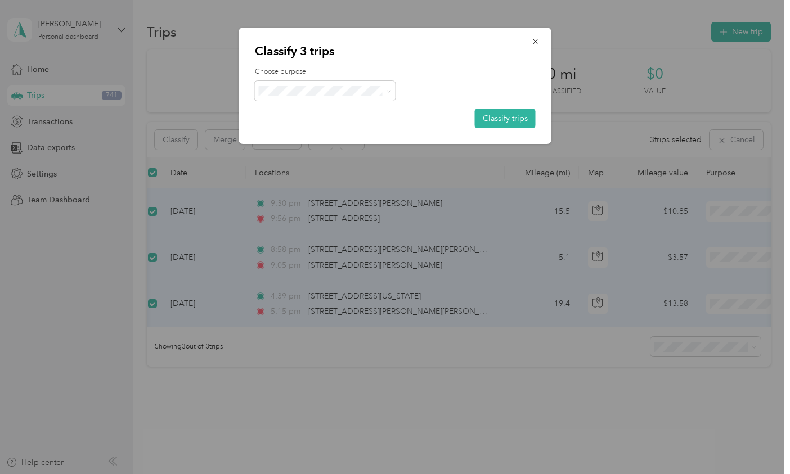
click at [304, 146] on span "Worship Pastor" at bounding box center [334, 148] width 105 height 12
click at [507, 119] on button "Classify trips" at bounding box center [505, 119] width 61 height 20
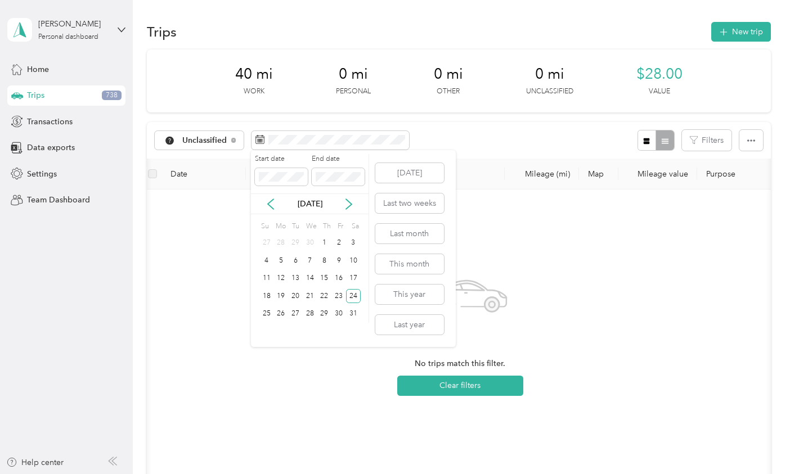
click at [352, 195] on div "[DATE]" at bounding box center [310, 203] width 118 height 21
click at [352, 202] on icon at bounding box center [348, 204] width 11 height 11
click at [325, 261] on div "12" at bounding box center [324, 261] width 15 height 14
click at [267, 280] on div "15" at bounding box center [266, 279] width 15 height 14
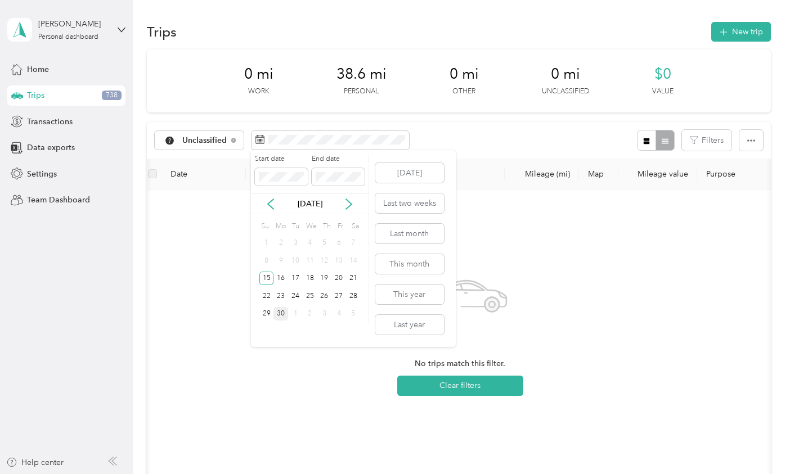
click at [282, 315] on div "30" at bounding box center [280, 314] width 15 height 14
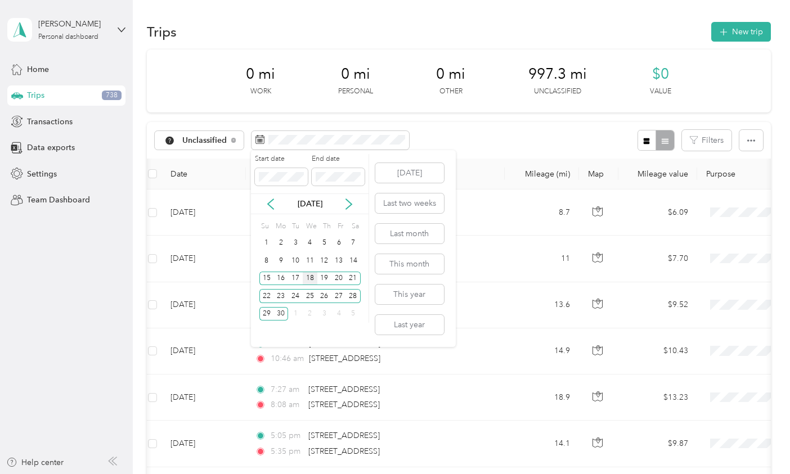
click at [313, 277] on div "18" at bounding box center [310, 279] width 15 height 14
click at [350, 298] on div "28" at bounding box center [353, 296] width 15 height 14
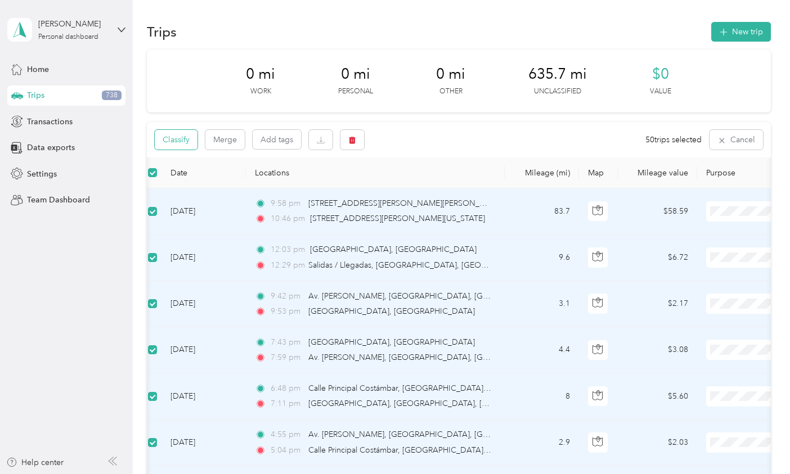
click at [175, 140] on button "Classify" at bounding box center [176, 140] width 43 height 20
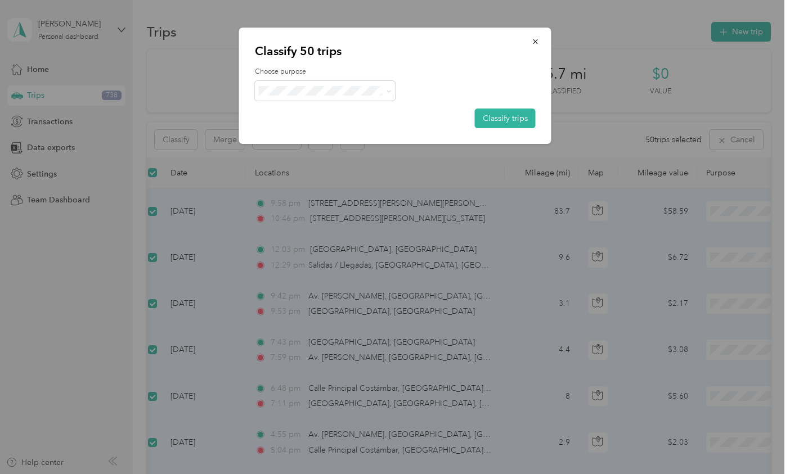
click at [300, 127] on span "Personal" at bounding box center [334, 129] width 105 height 12
click at [507, 121] on button "Classify trips" at bounding box center [505, 119] width 61 height 20
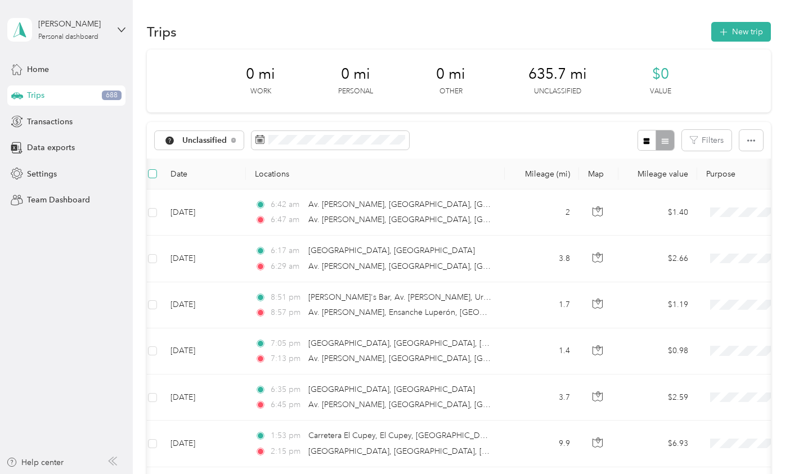
click at [153, 175] on span at bounding box center [152, 173] width 9 height 9
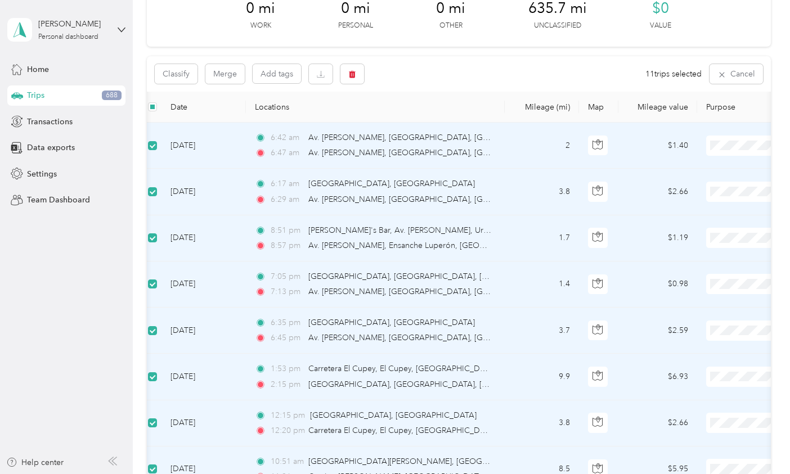
scroll to position [63, 0]
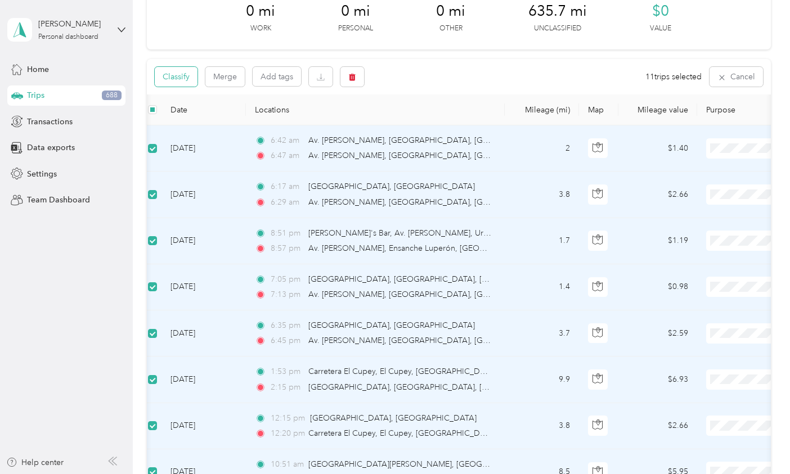
click at [179, 77] on button "Classify" at bounding box center [176, 77] width 43 height 20
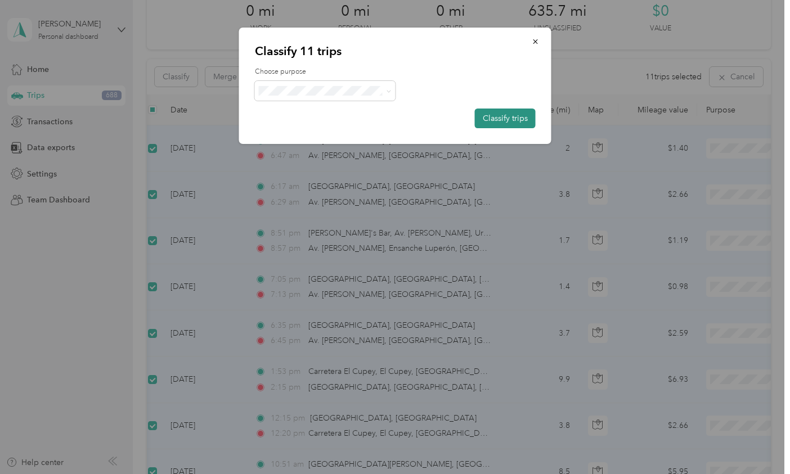
click at [499, 118] on button "Classify trips" at bounding box center [505, 119] width 61 height 20
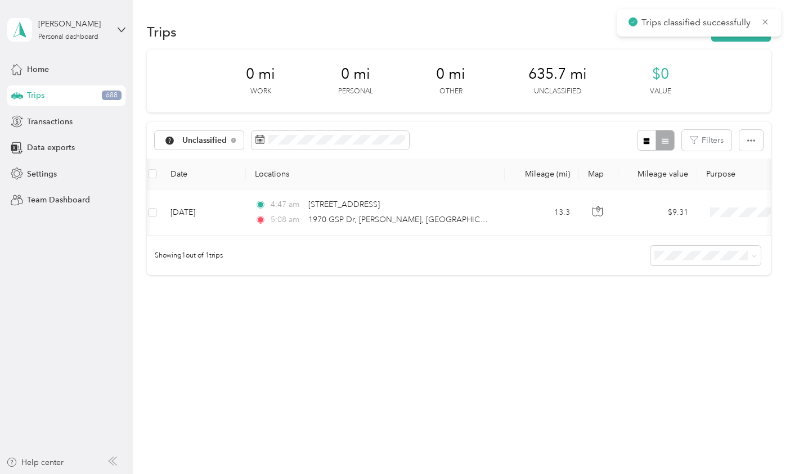
scroll to position [0, 0]
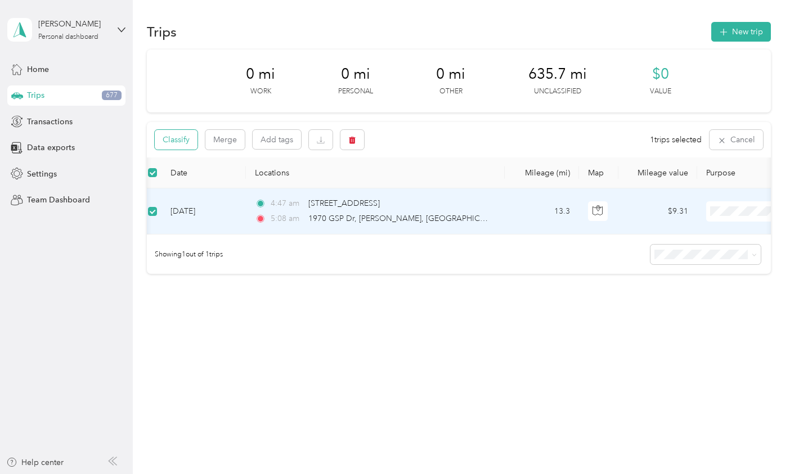
click at [177, 137] on button "Classify" at bounding box center [176, 140] width 43 height 20
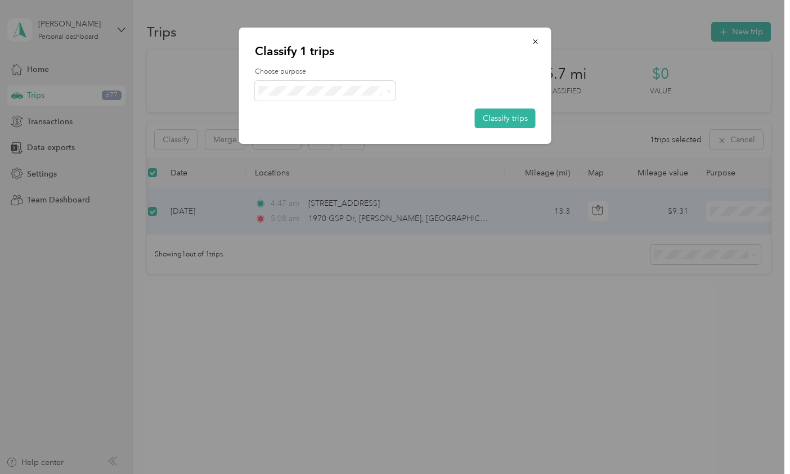
click at [303, 147] on span "Worship Pastor" at bounding box center [334, 149] width 105 height 12
click at [513, 115] on button "Classify trips" at bounding box center [505, 119] width 61 height 20
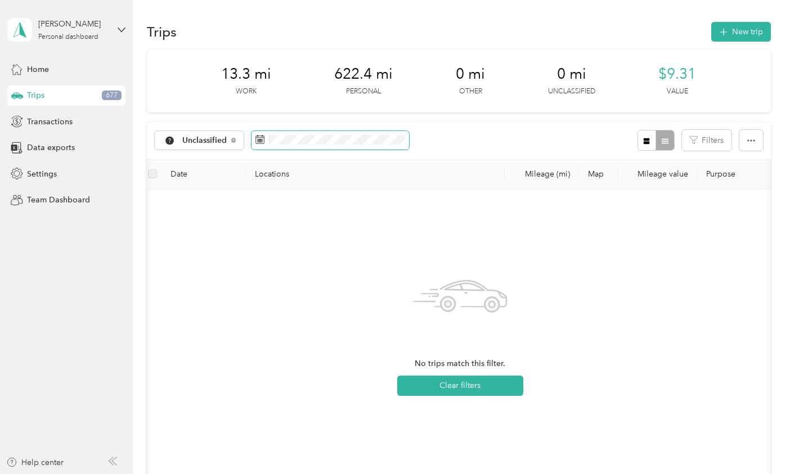
click at [298, 145] on span at bounding box center [329, 140] width 157 height 19
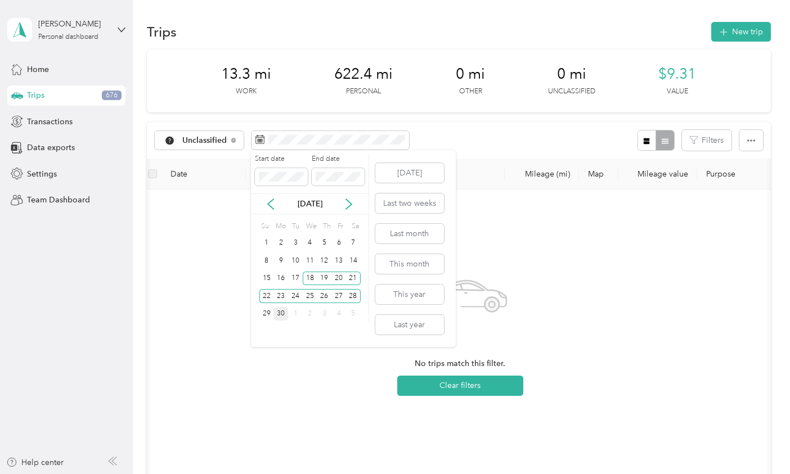
click at [280, 313] on div "30" at bounding box center [280, 314] width 15 height 14
click at [307, 315] on div "2" at bounding box center [310, 314] width 15 height 14
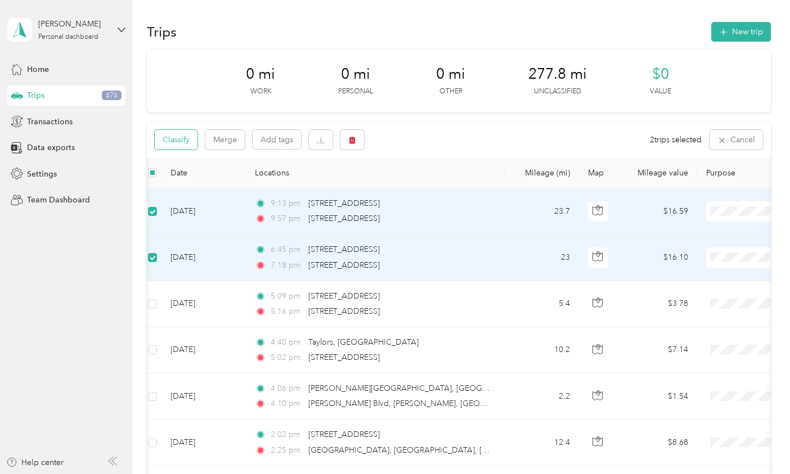
click at [172, 142] on button "Classify" at bounding box center [176, 140] width 43 height 20
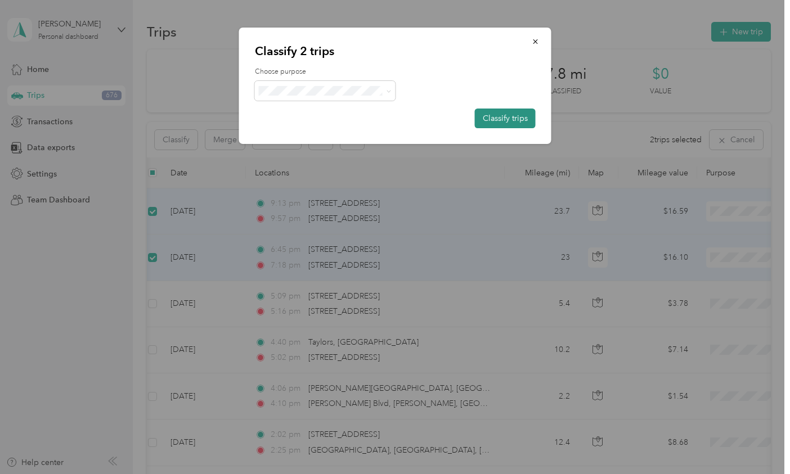
click at [514, 116] on button "Classify trips" at bounding box center [505, 119] width 61 height 20
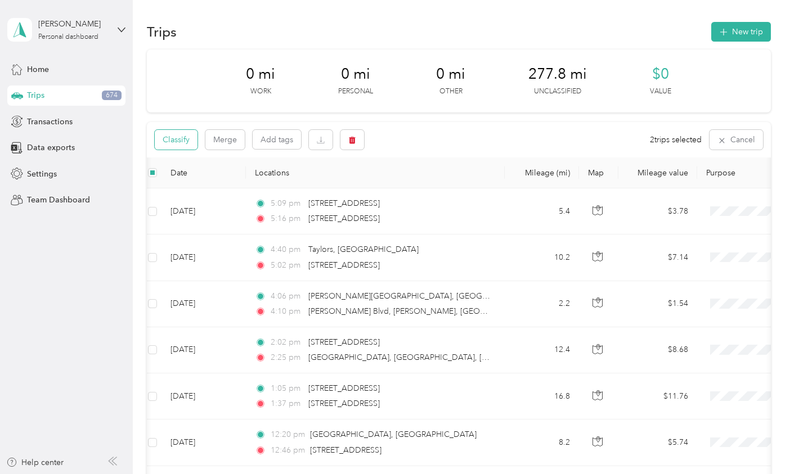
click at [174, 141] on button "Classify" at bounding box center [176, 140] width 43 height 20
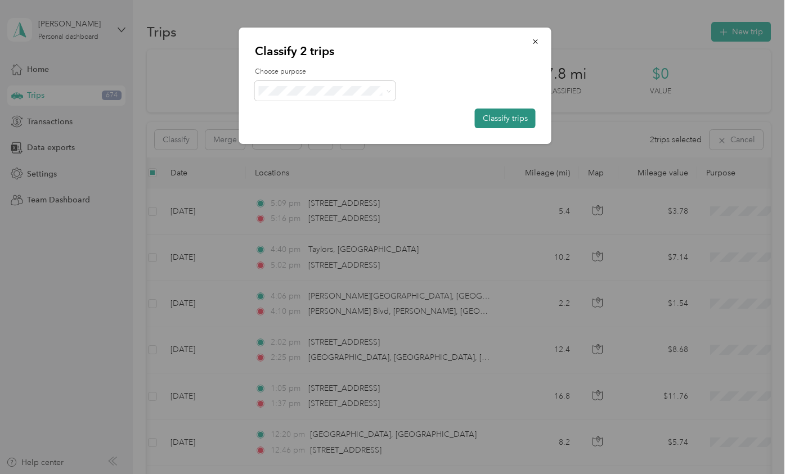
click at [511, 119] on button "Classify trips" at bounding box center [505, 119] width 61 height 20
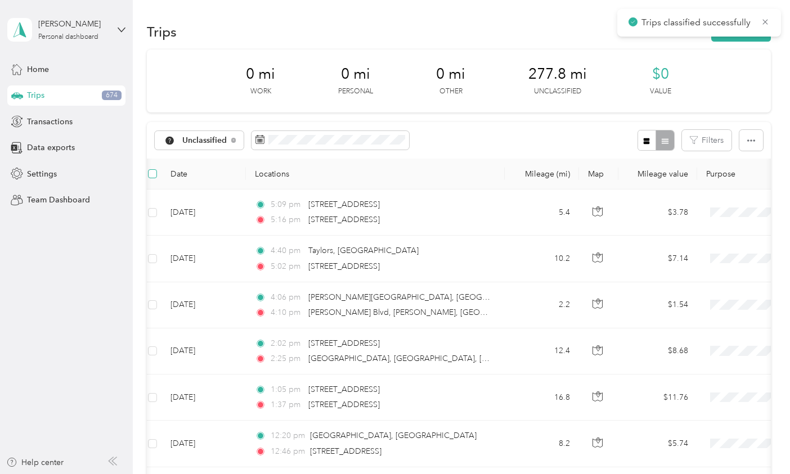
click at [155, 171] on span at bounding box center [152, 173] width 9 height 9
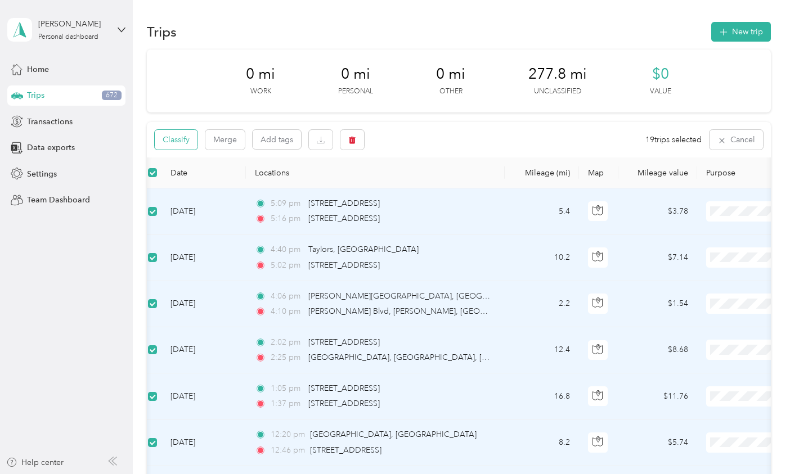
click at [175, 142] on button "Classify" at bounding box center [176, 140] width 43 height 20
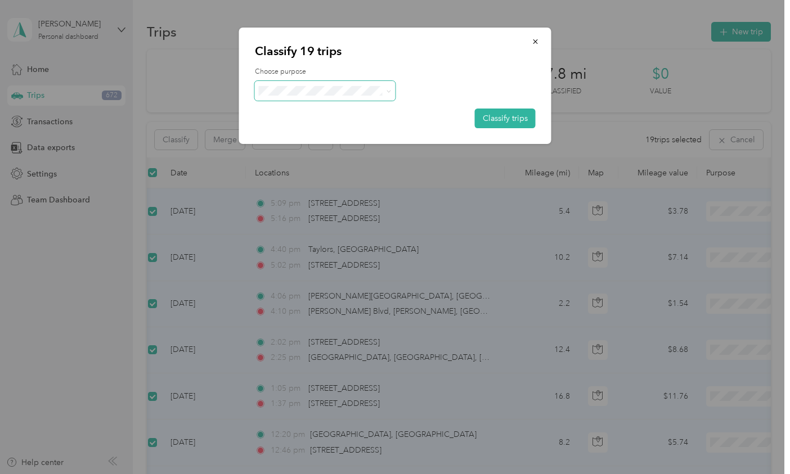
click at [305, 84] on span at bounding box center [325, 91] width 141 height 20
click at [295, 130] on span "Personal" at bounding box center [334, 131] width 105 height 12
click at [510, 121] on button "Classify trips" at bounding box center [505, 119] width 61 height 20
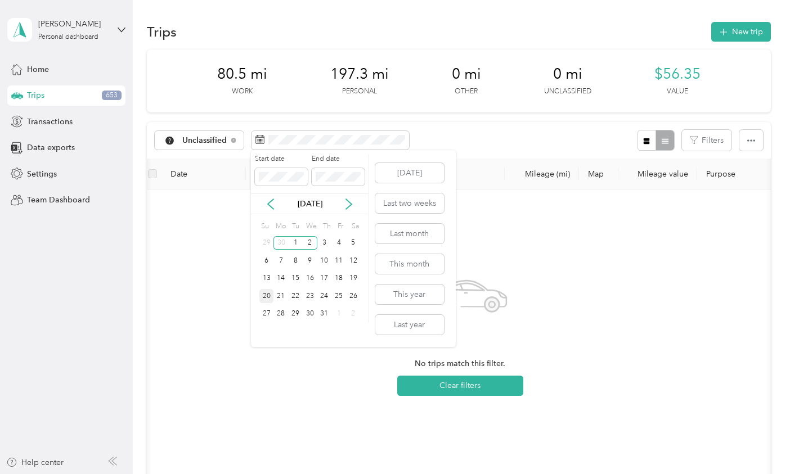
click at [262, 297] on div "20" at bounding box center [266, 296] width 15 height 14
click at [326, 296] on div "24" at bounding box center [324, 296] width 15 height 14
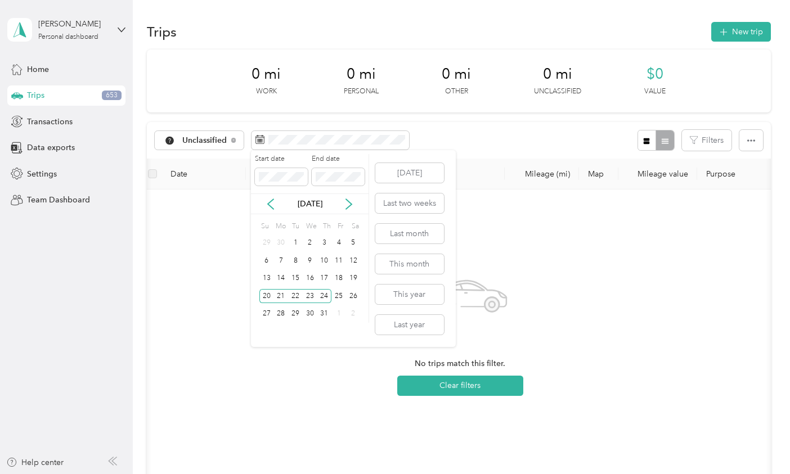
click at [263, 201] on div "[DATE]" at bounding box center [310, 204] width 118 height 12
click at [268, 203] on icon at bounding box center [271, 204] width 6 height 10
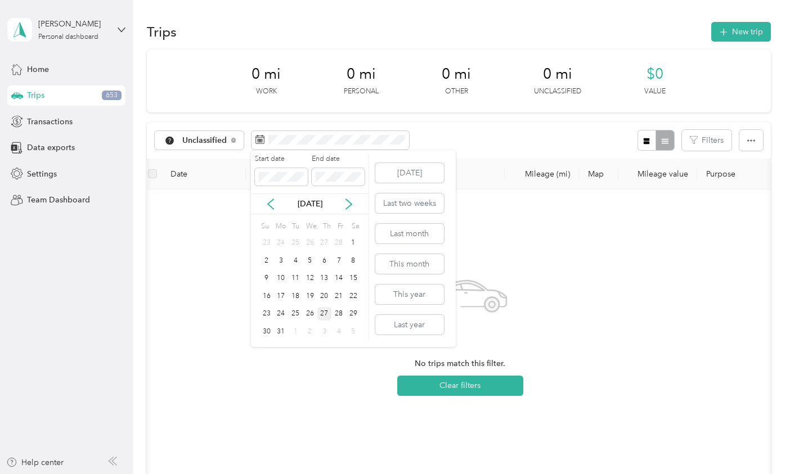
click at [323, 313] on div "27" at bounding box center [324, 314] width 15 height 14
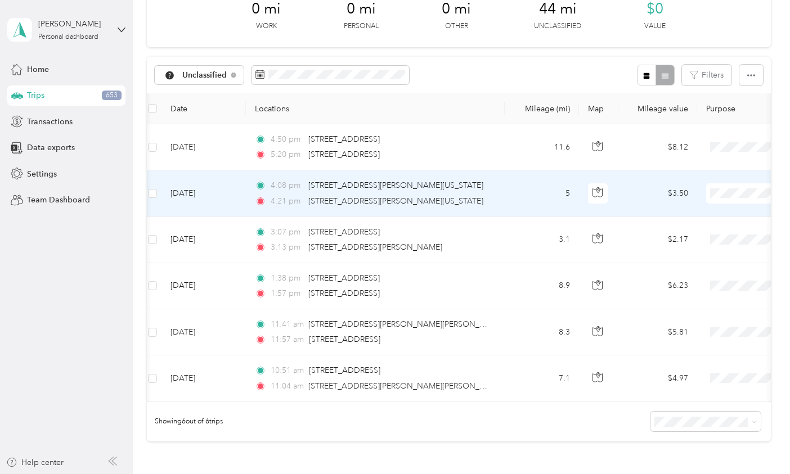
scroll to position [66, 0]
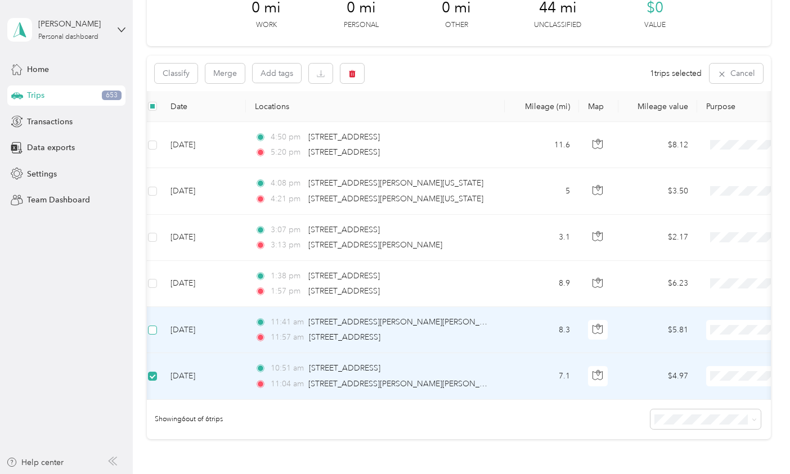
click at [154, 332] on span at bounding box center [152, 330] width 9 height 9
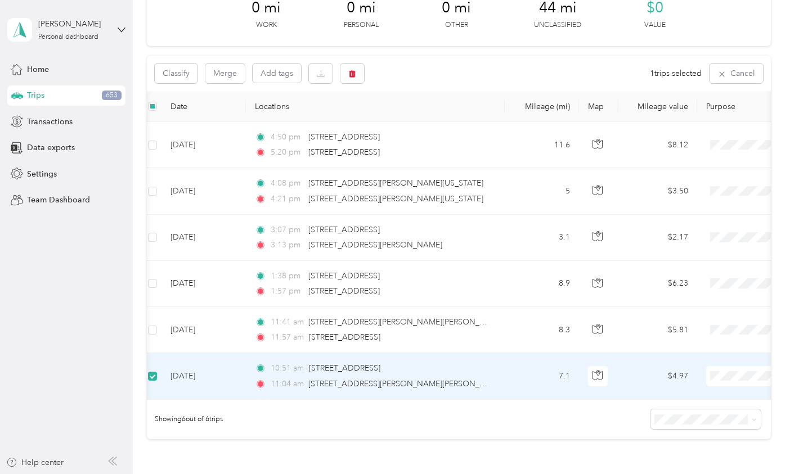
click at [155, 374] on span at bounding box center [152, 376] width 9 height 9
click at [155, 374] on span at bounding box center [152, 377] width 9 height 9
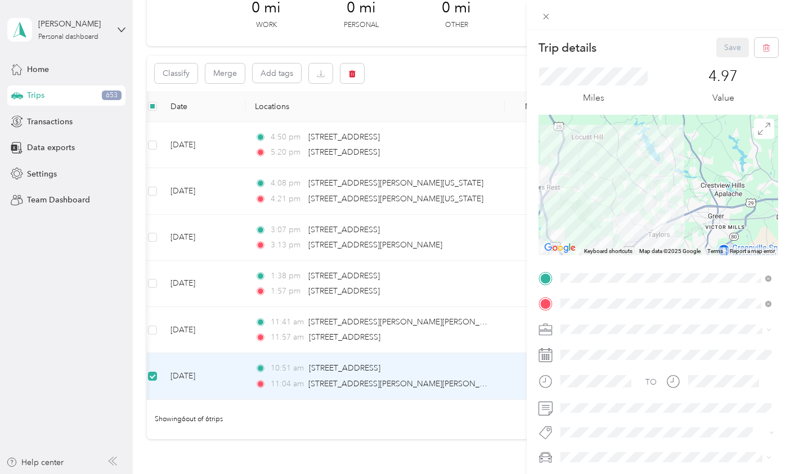
click at [152, 328] on div "Trip details Save This trip cannot be edited because it is either under review,…" at bounding box center [395, 237] width 790 height 474
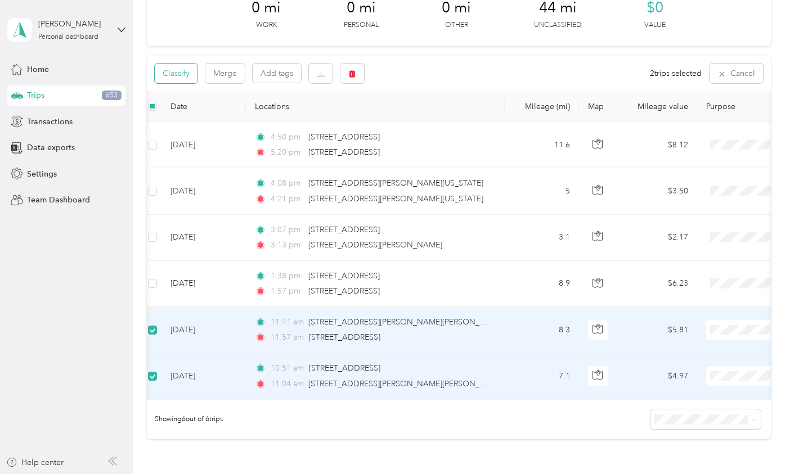
click at [180, 72] on button "Classify" at bounding box center [176, 74] width 43 height 20
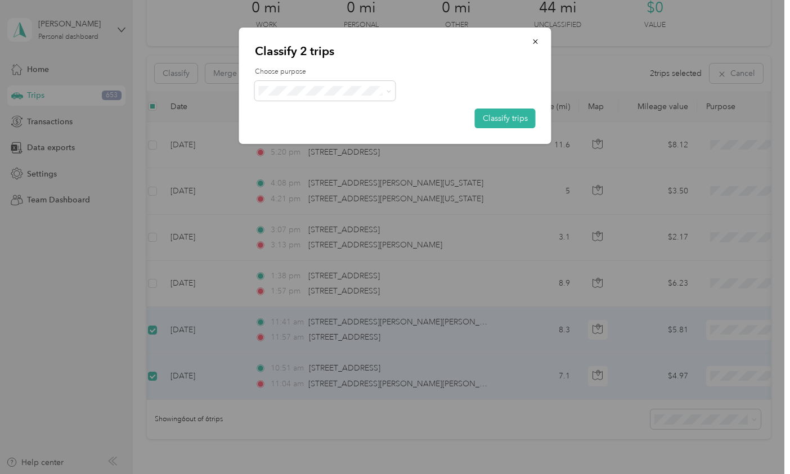
click at [305, 146] on span "Worship Pastor" at bounding box center [334, 144] width 105 height 12
click at [501, 120] on button "Classify trips" at bounding box center [505, 119] width 61 height 20
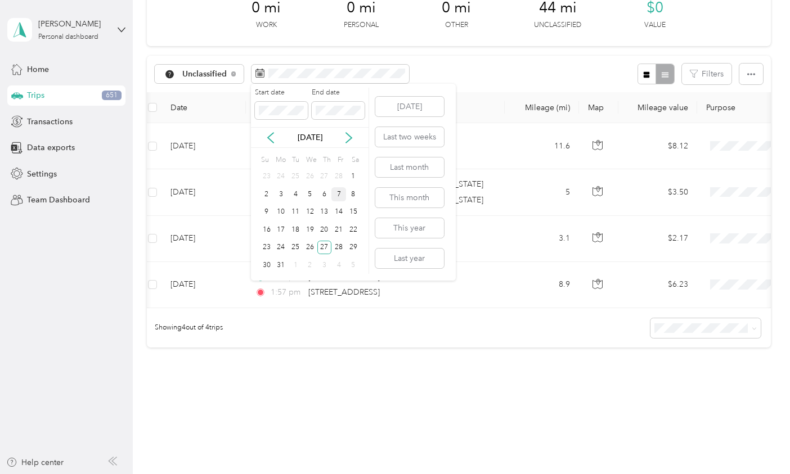
click at [337, 192] on div "7" at bounding box center [338, 194] width 15 height 14
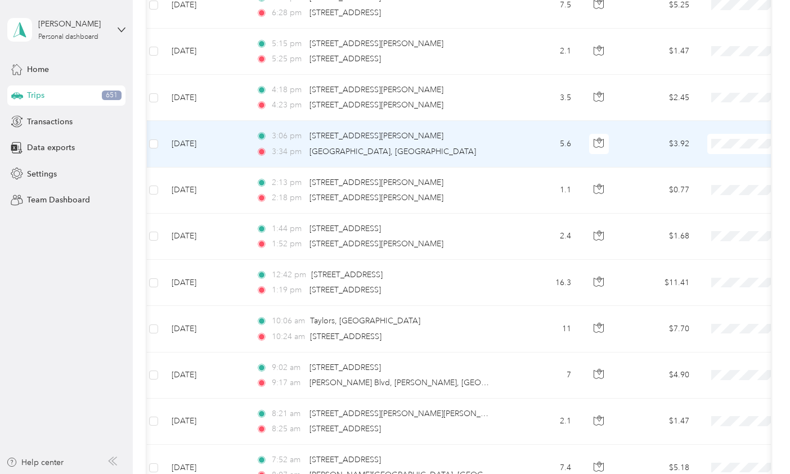
scroll to position [303, 0]
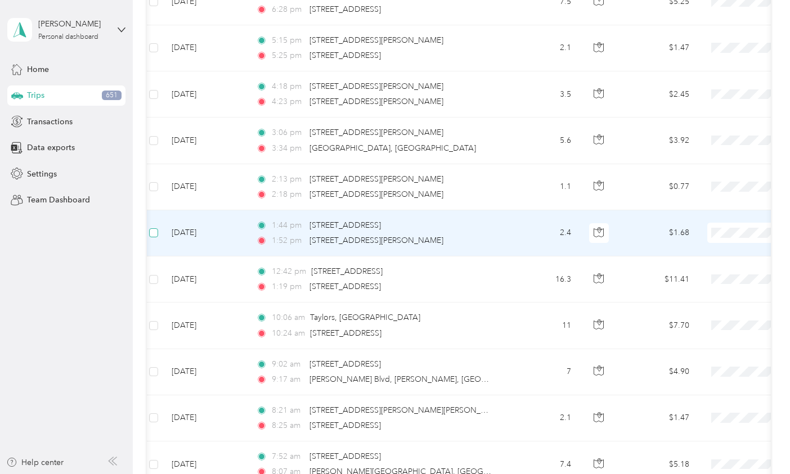
click at [156, 228] on span at bounding box center [153, 232] width 9 height 9
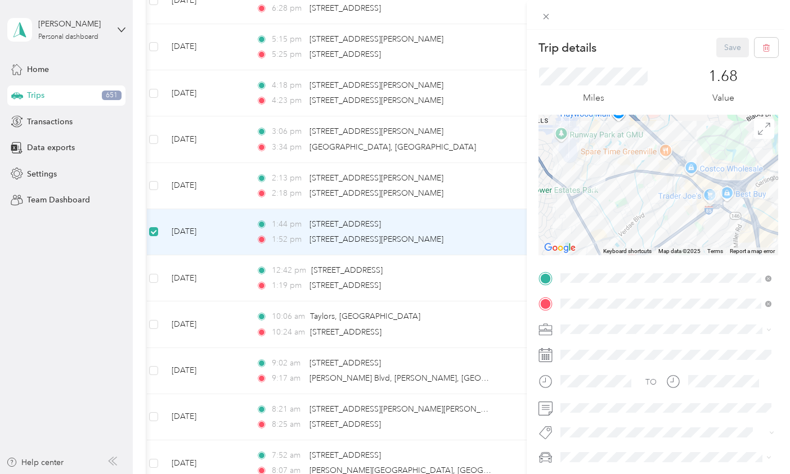
click at [155, 184] on div "Trip details Save This trip cannot be edited because it is either under review,…" at bounding box center [395, 237] width 790 height 474
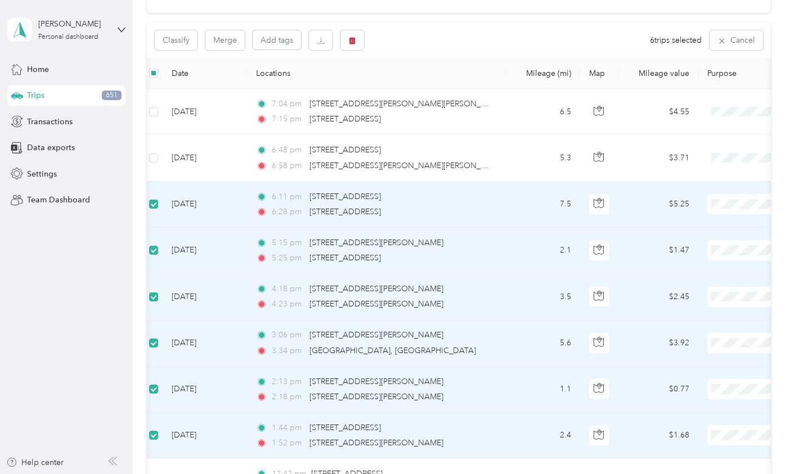
scroll to position [73, 0]
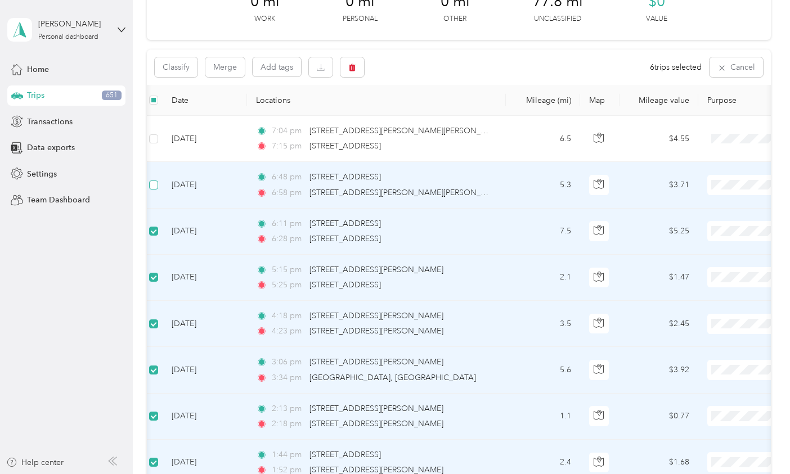
click at [157, 185] on span at bounding box center [153, 185] width 9 height 9
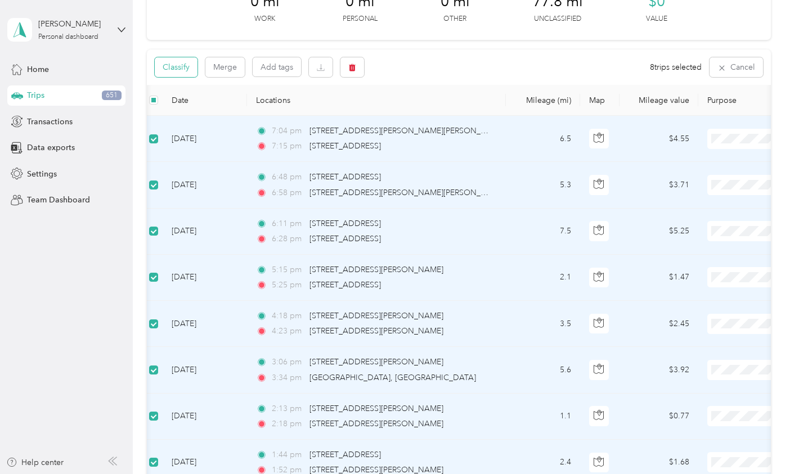
click at [177, 70] on button "Classify" at bounding box center [176, 67] width 43 height 20
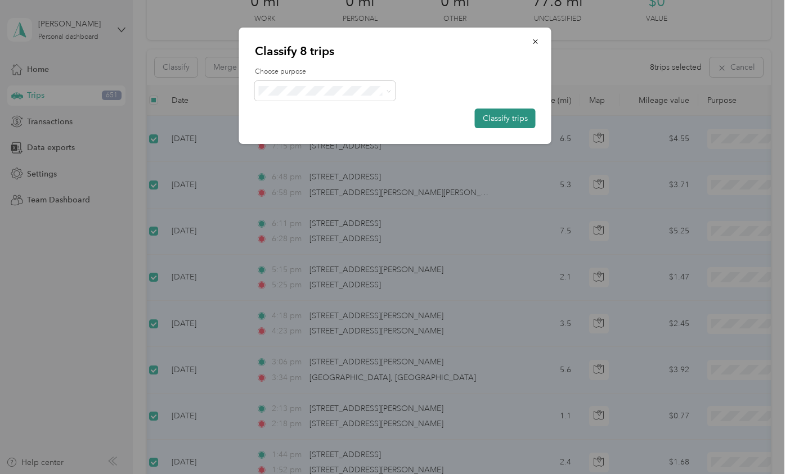
click at [503, 118] on button "Classify trips" at bounding box center [505, 119] width 61 height 20
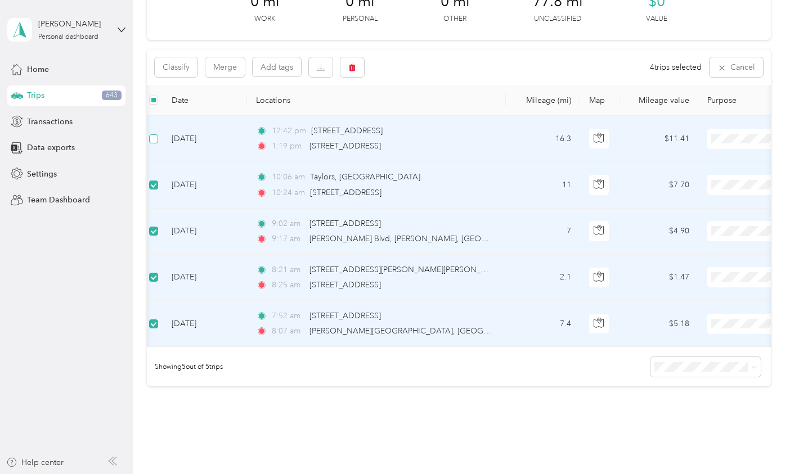
click at [157, 135] on span at bounding box center [153, 138] width 9 height 9
click at [181, 69] on button "Classify" at bounding box center [176, 67] width 43 height 20
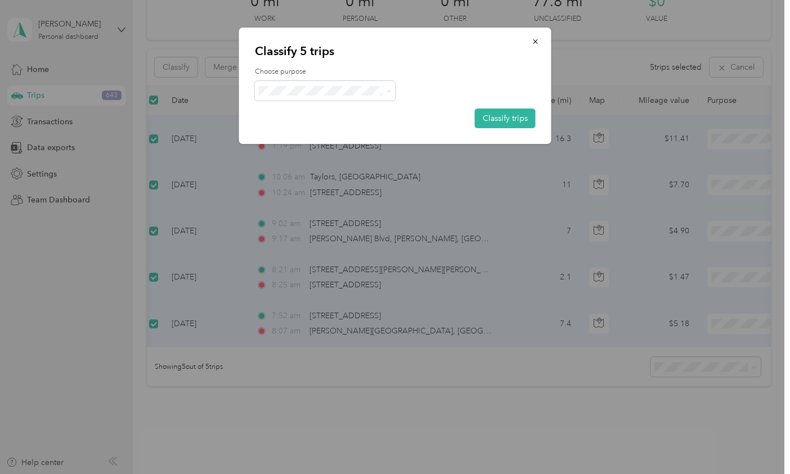
click at [288, 130] on span "Personal" at bounding box center [334, 131] width 105 height 12
click at [512, 116] on button "Classify trips" at bounding box center [505, 119] width 61 height 20
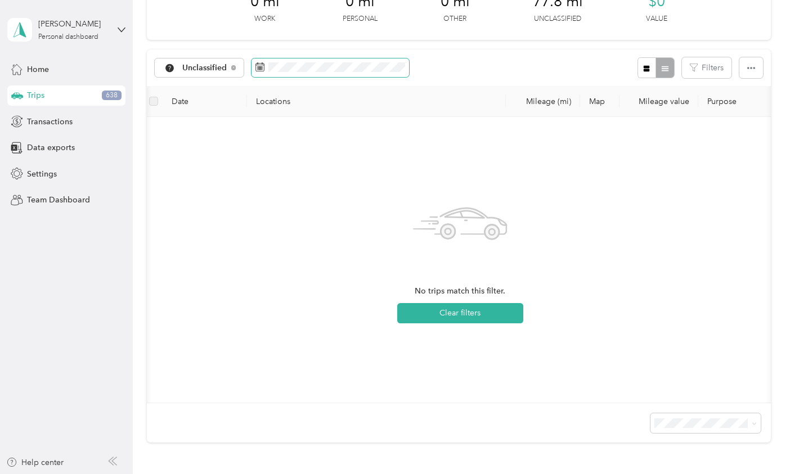
click at [324, 74] on span at bounding box center [329, 67] width 157 height 19
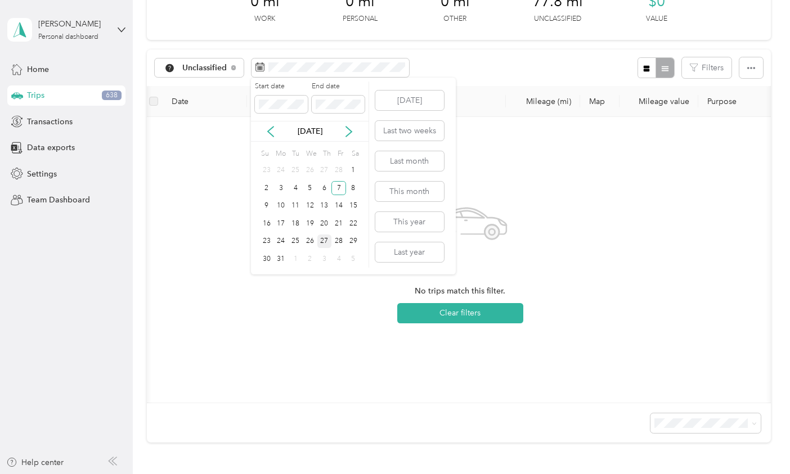
click at [326, 235] on div "27" at bounding box center [324, 242] width 15 height 14
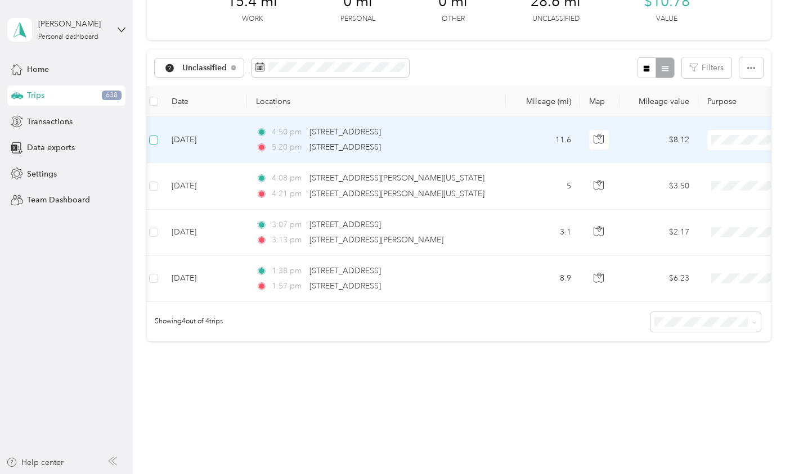
click at [157, 138] on span at bounding box center [153, 140] width 9 height 9
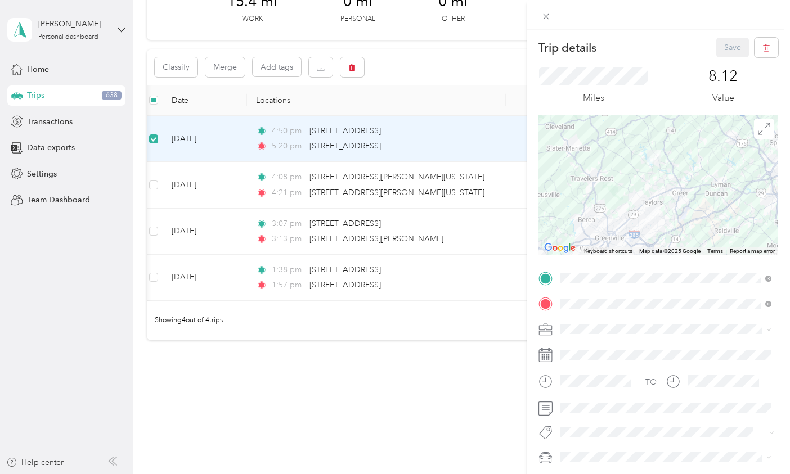
click at [154, 185] on div "Trip details Save This trip cannot be edited because it is either under review,…" at bounding box center [395, 237] width 790 height 474
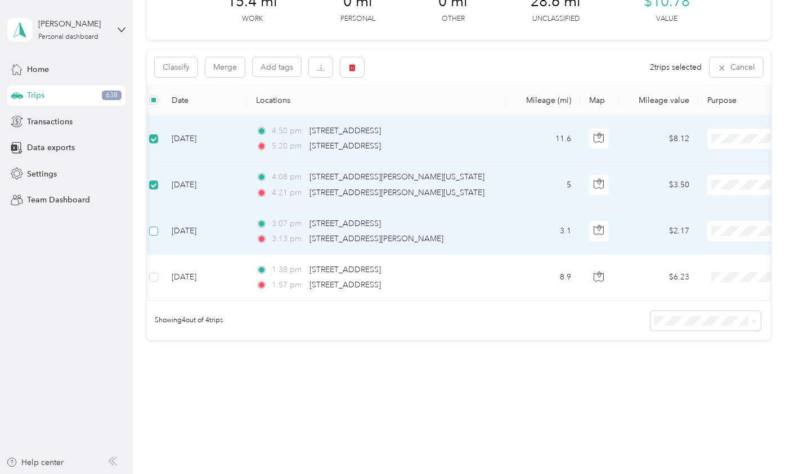
click at [154, 236] on label at bounding box center [153, 231] width 9 height 12
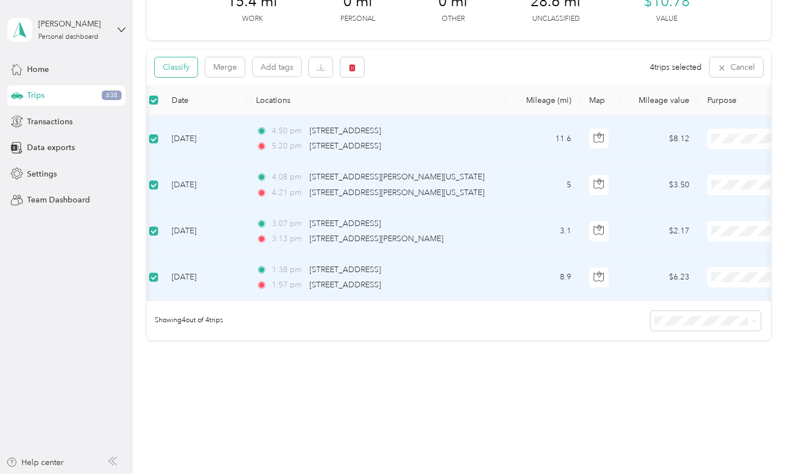
click at [177, 65] on button "Classify" at bounding box center [176, 67] width 43 height 20
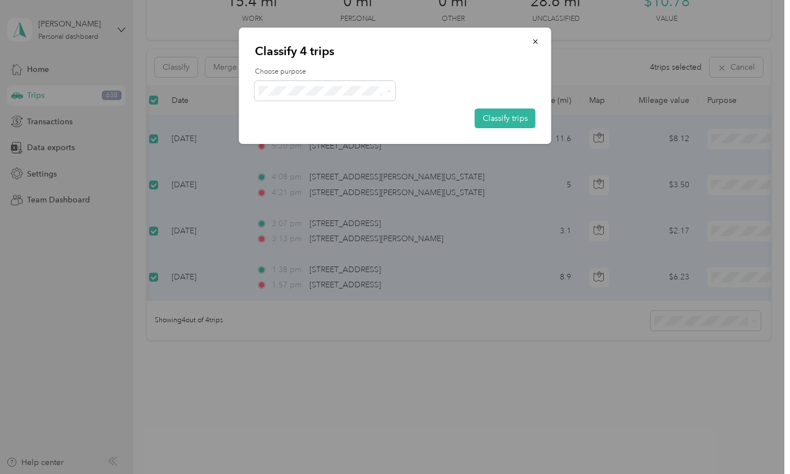
click at [304, 150] on span "Worship Pastor" at bounding box center [334, 151] width 105 height 12
click at [506, 120] on button "Classify trips" at bounding box center [505, 119] width 61 height 20
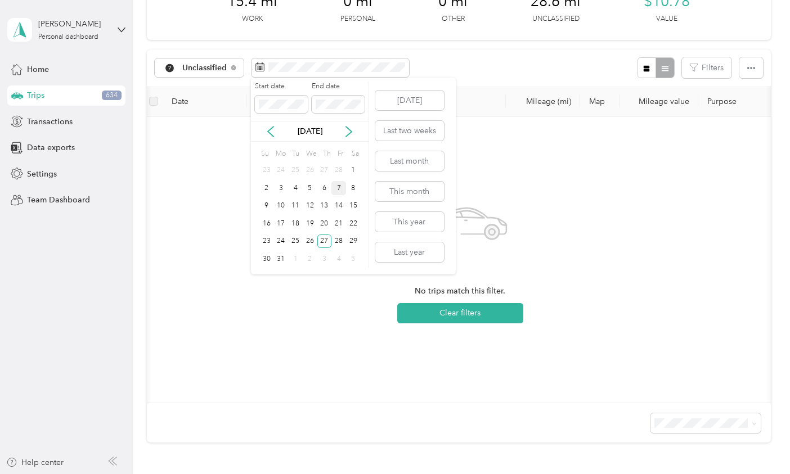
click at [341, 186] on div "7" at bounding box center [338, 188] width 15 height 14
